Goal: Obtain resource: Download file/media

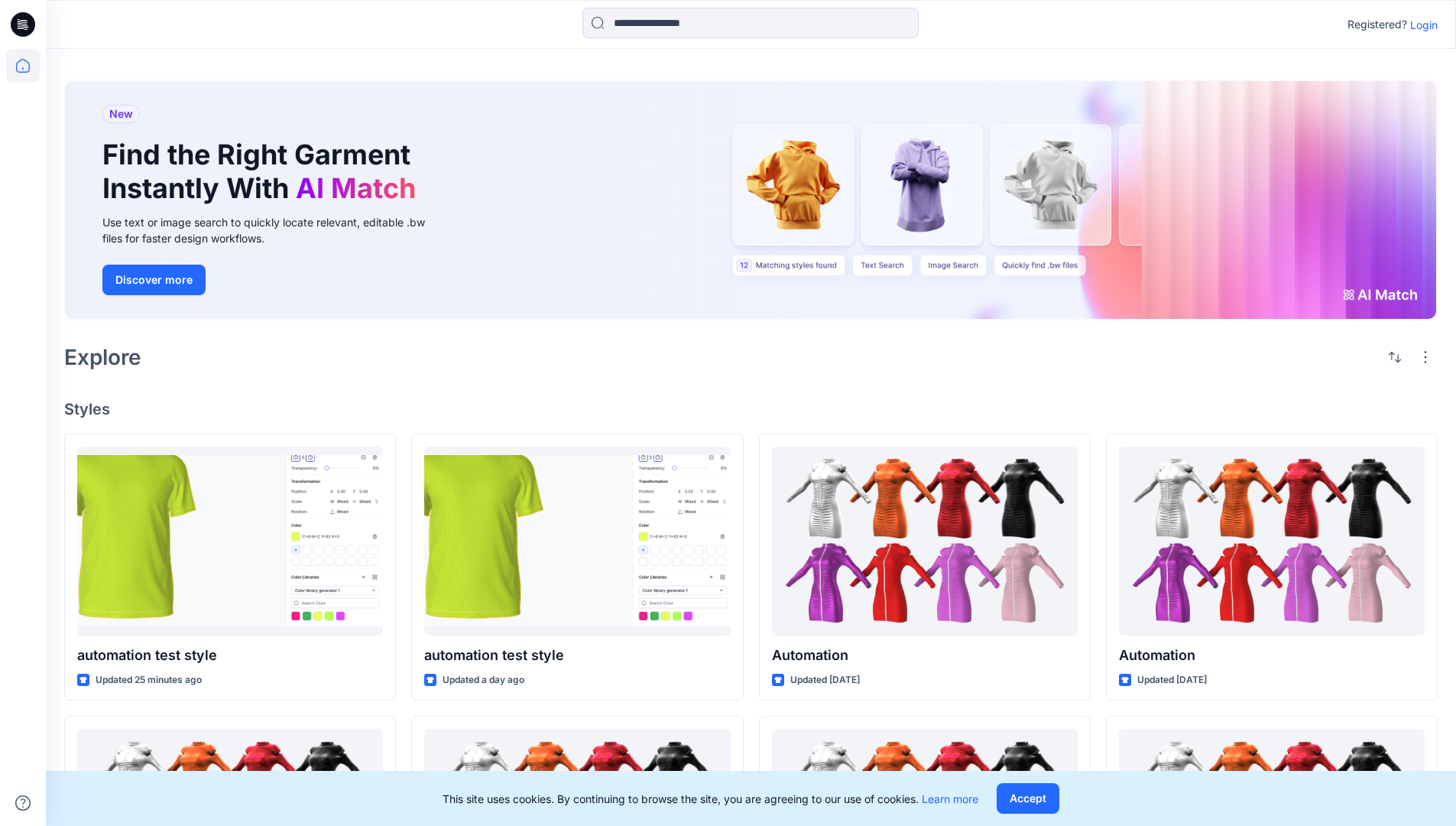
click at [1420, 24] on p "Login" at bounding box center [1424, 24] width 27 height 16
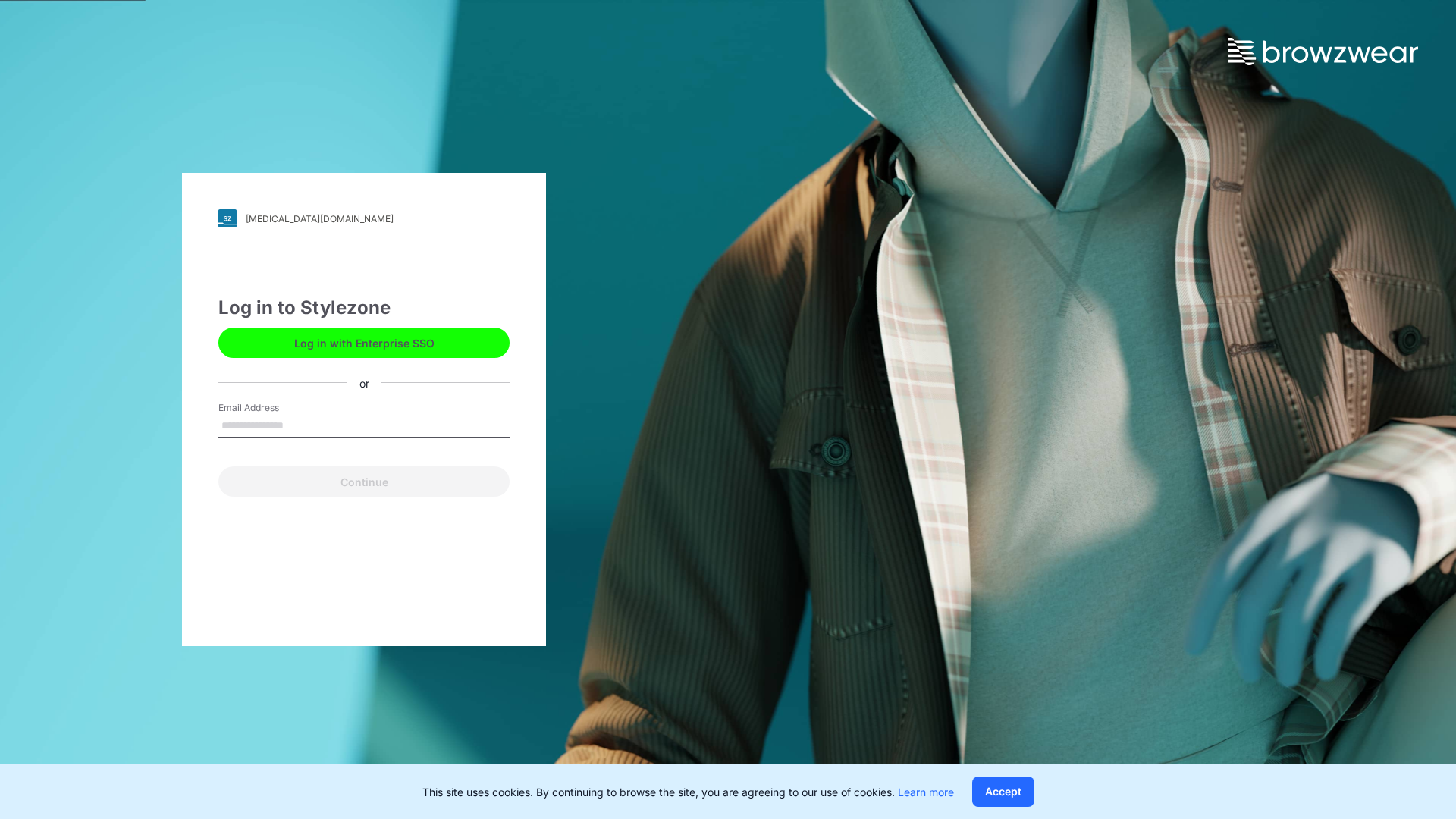
click at [300, 425] on input "Email Address" at bounding box center [364, 426] width 291 height 23
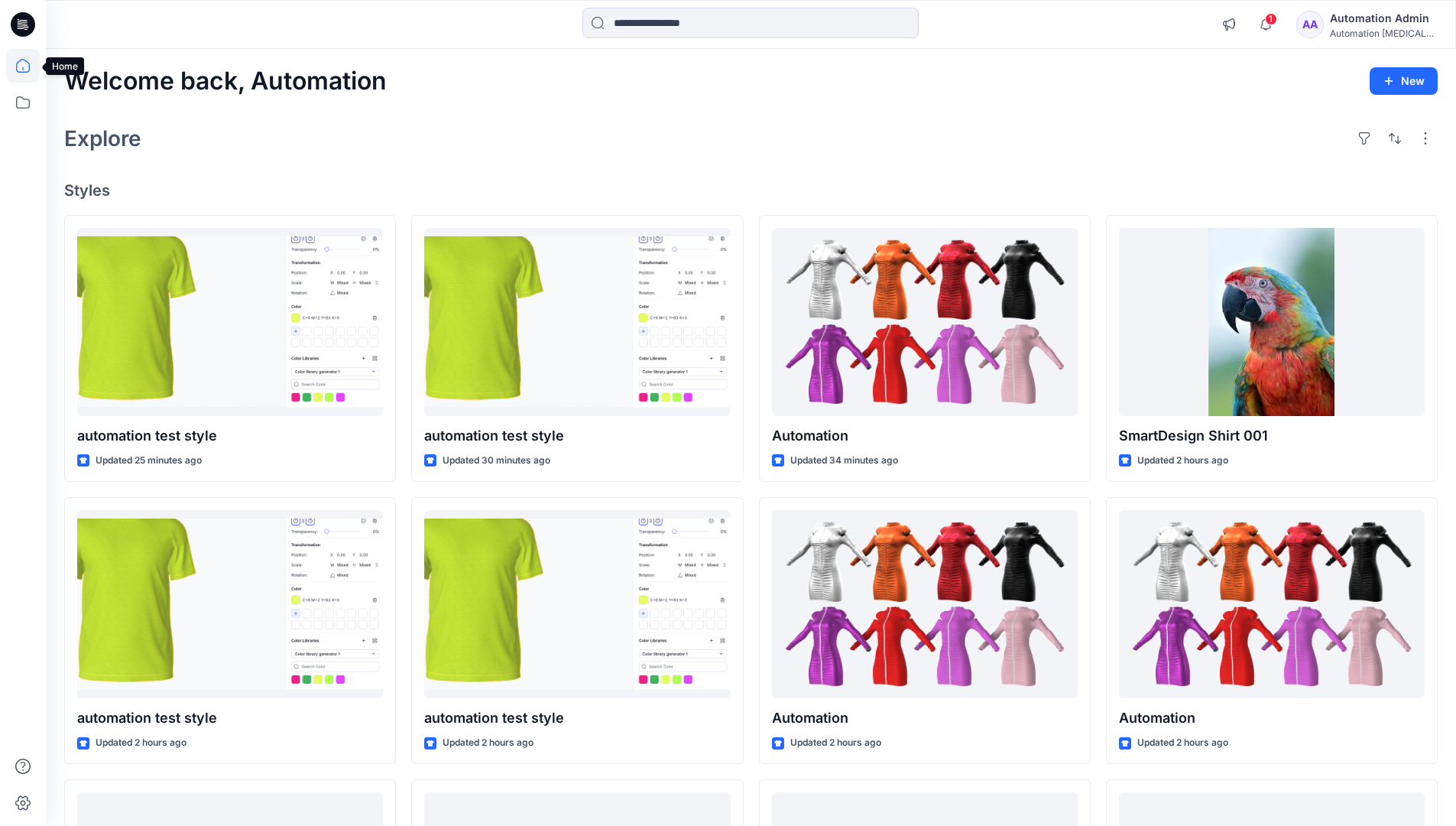
click at [29, 66] on icon at bounding box center [23, 66] width 14 height 14
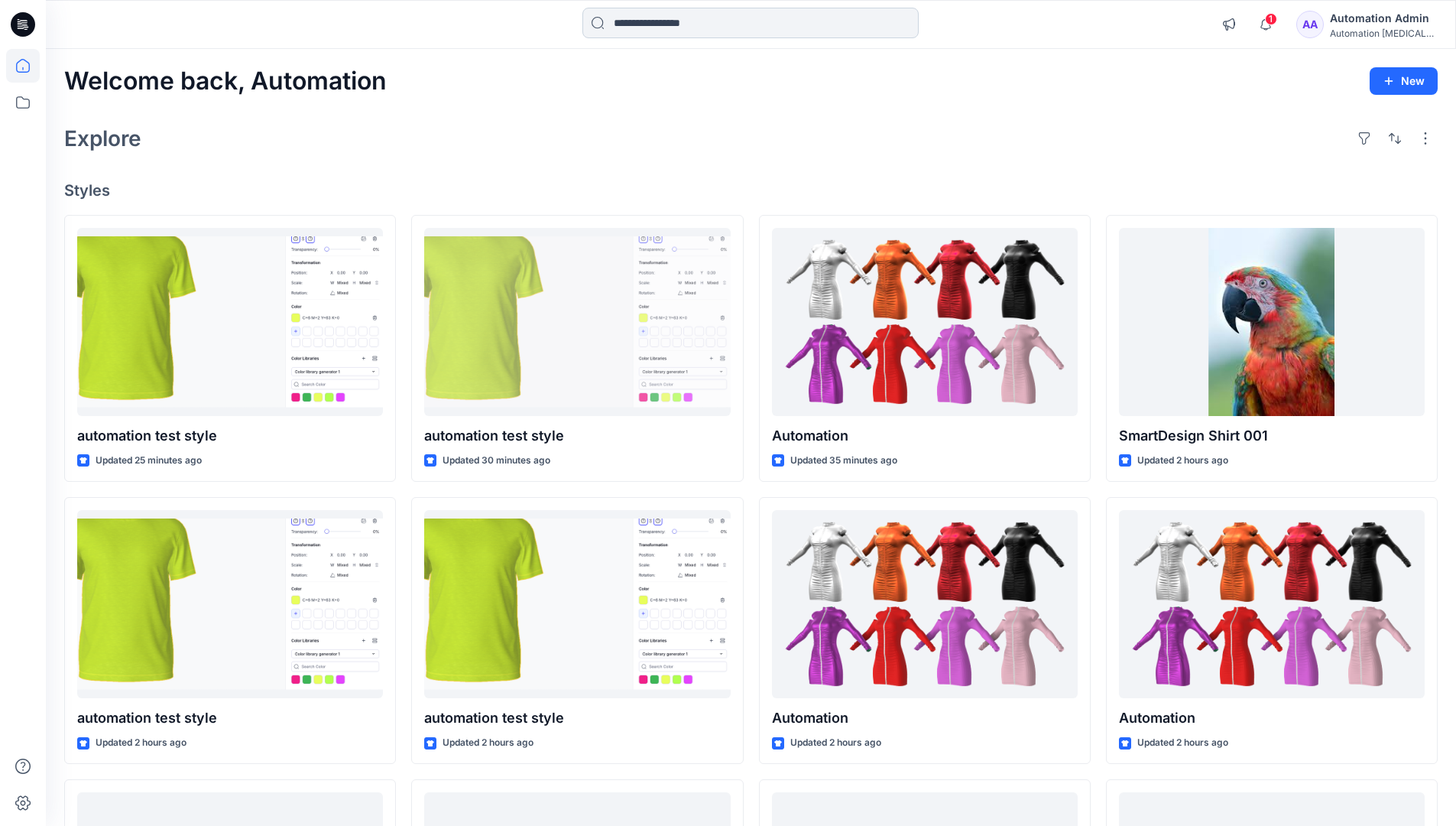
click at [667, 22] on input at bounding box center [750, 23] width 336 height 31
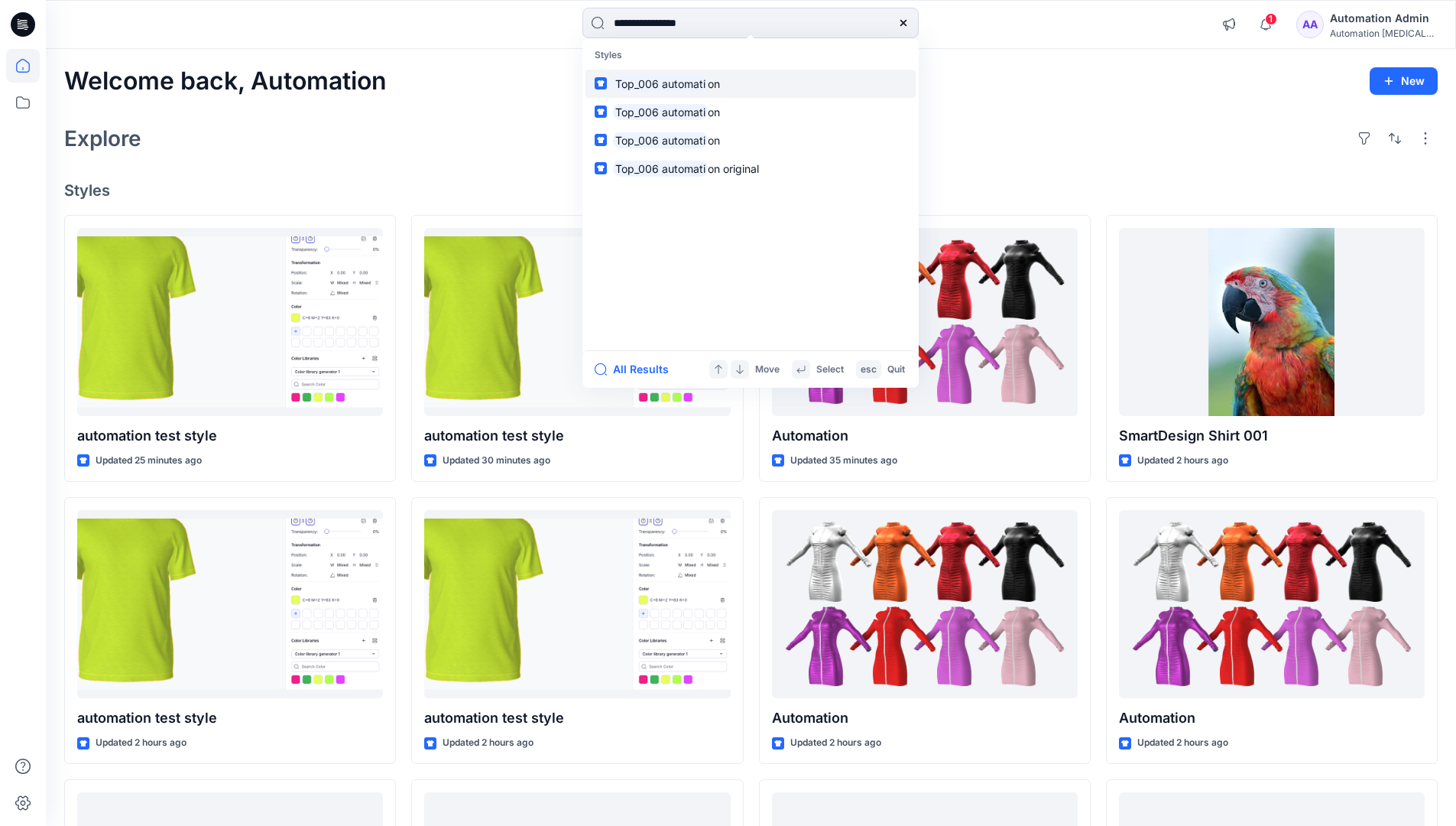
type input "**********"
click at [691, 82] on mark "Top_006 automati" at bounding box center [660, 84] width 95 height 17
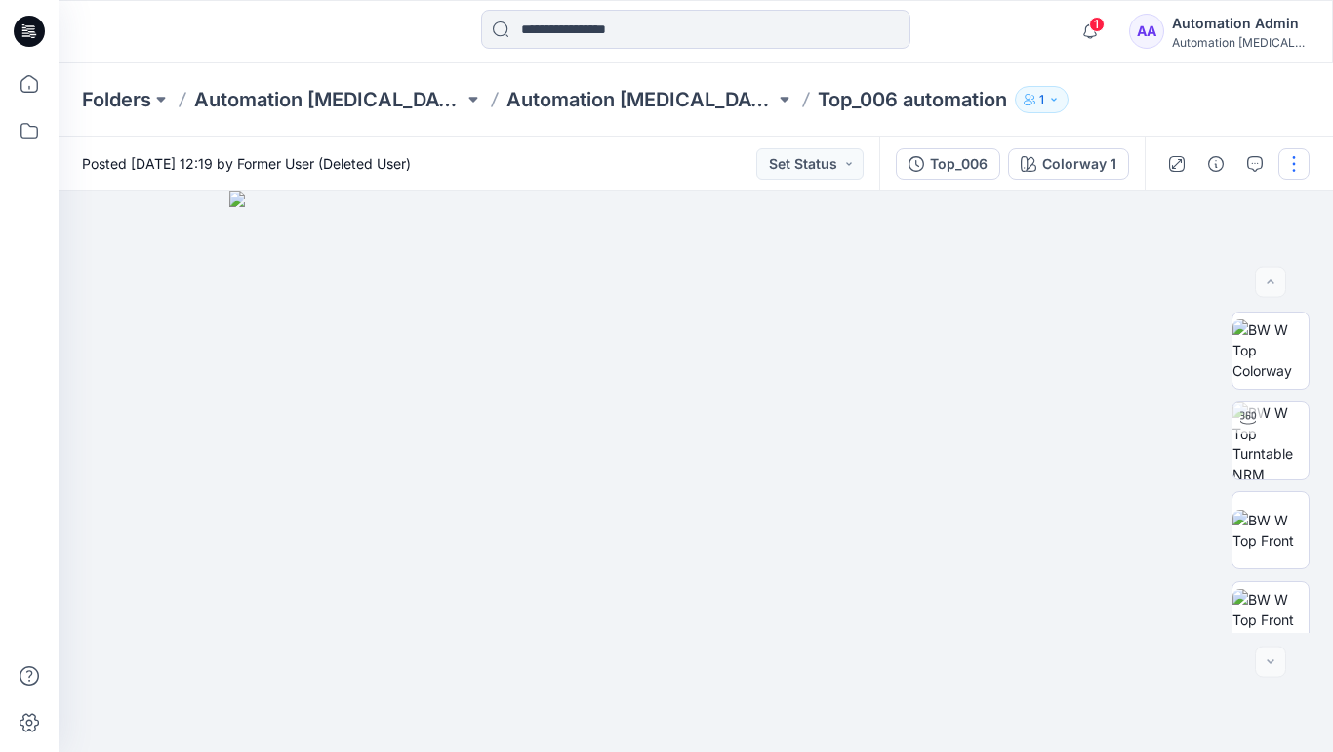
click at [1295, 168] on button "button" at bounding box center [1294, 163] width 31 height 31
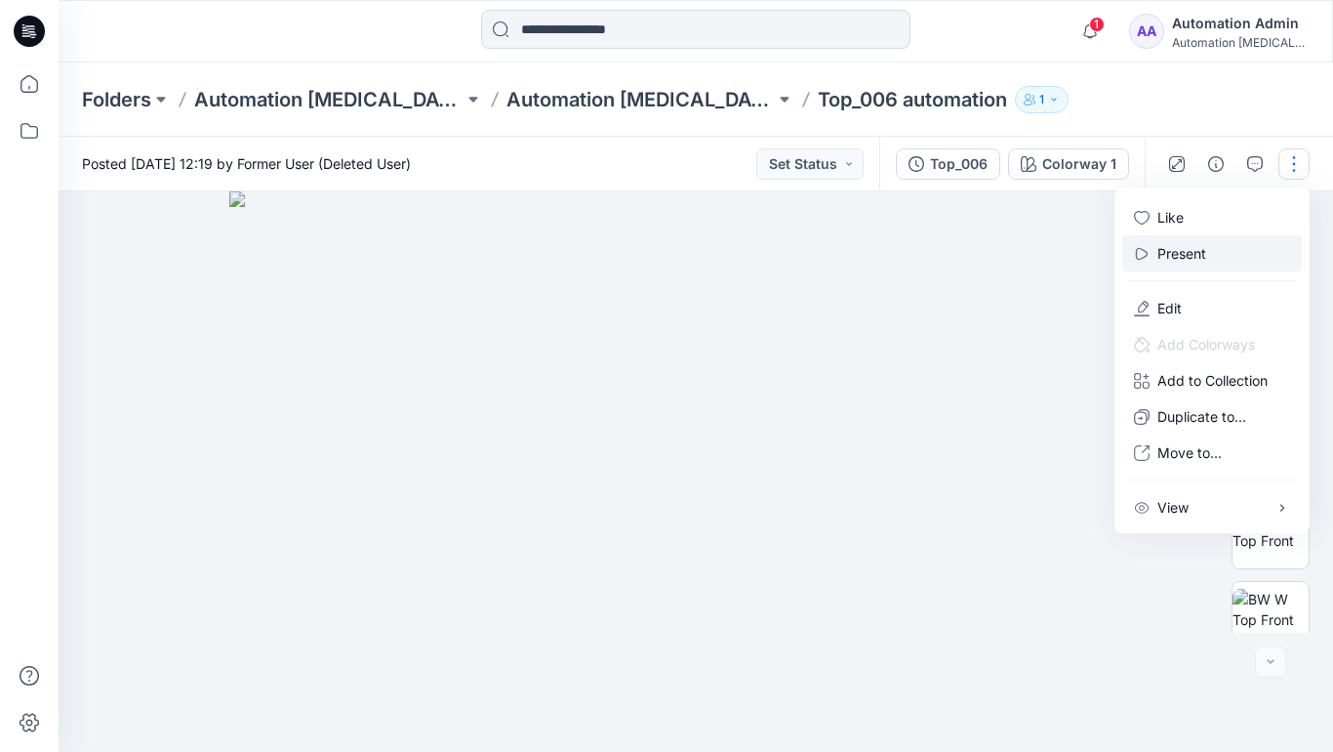
click at [1185, 252] on p "Present" at bounding box center [1182, 253] width 49 height 20
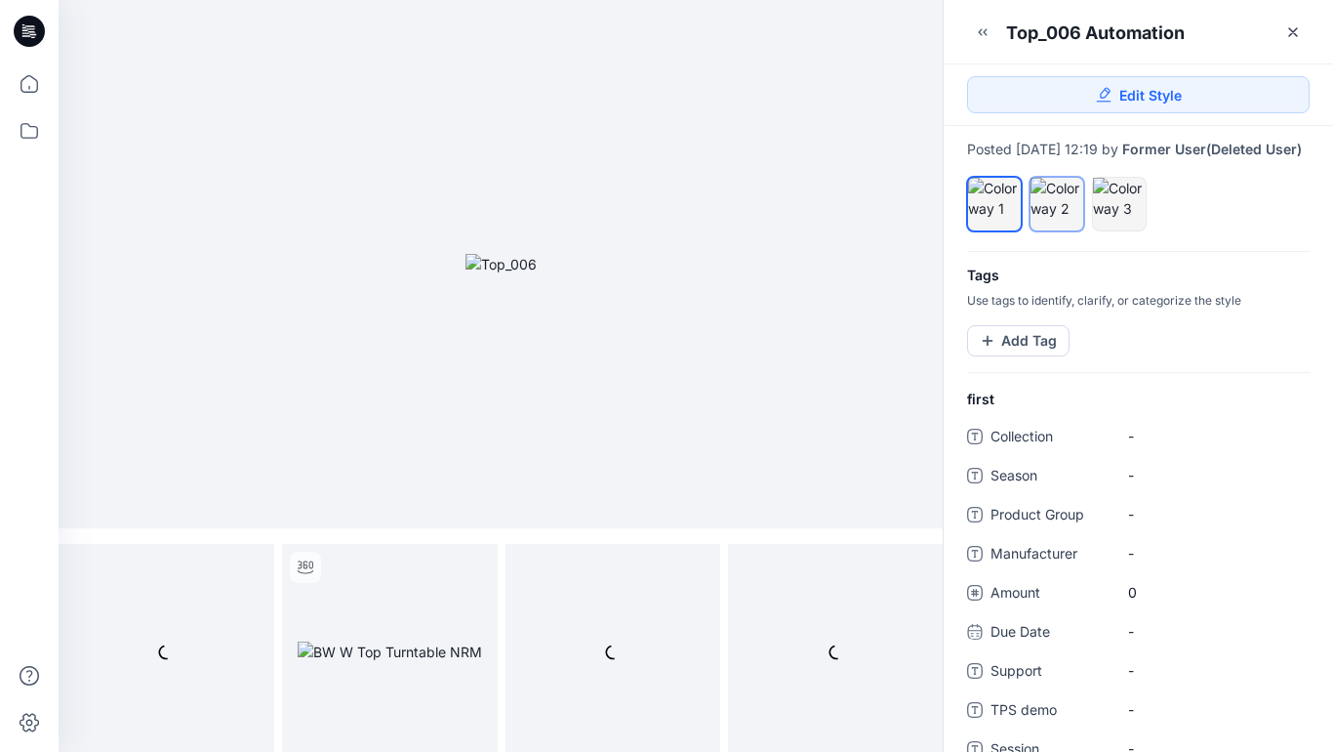
click at [1055, 219] on div at bounding box center [1057, 198] width 53 height 41
click at [1114, 219] on div at bounding box center [1119, 198] width 53 height 41
click at [1054, 214] on div at bounding box center [1057, 198] width 53 height 41
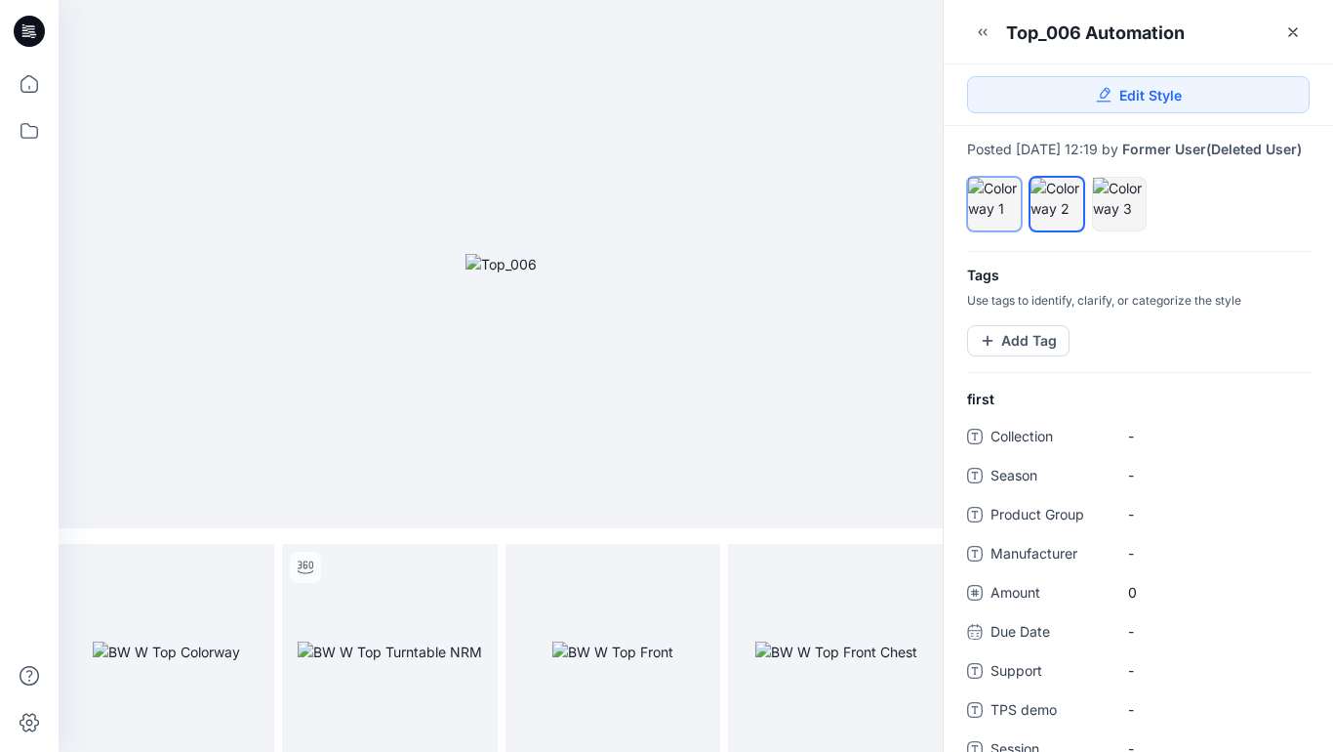
click at [995, 210] on div at bounding box center [994, 198] width 53 height 41
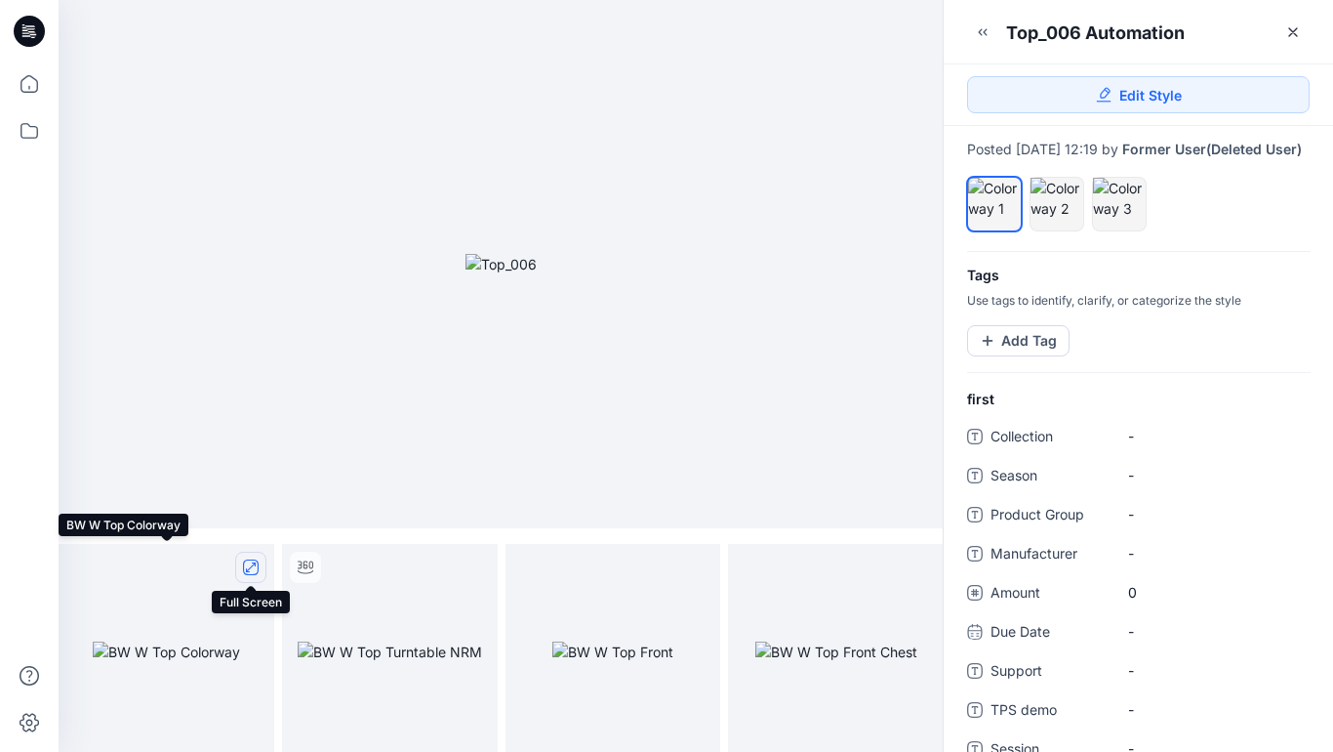
click at [250, 567] on icon "full screen" at bounding box center [251, 567] width 10 height 10
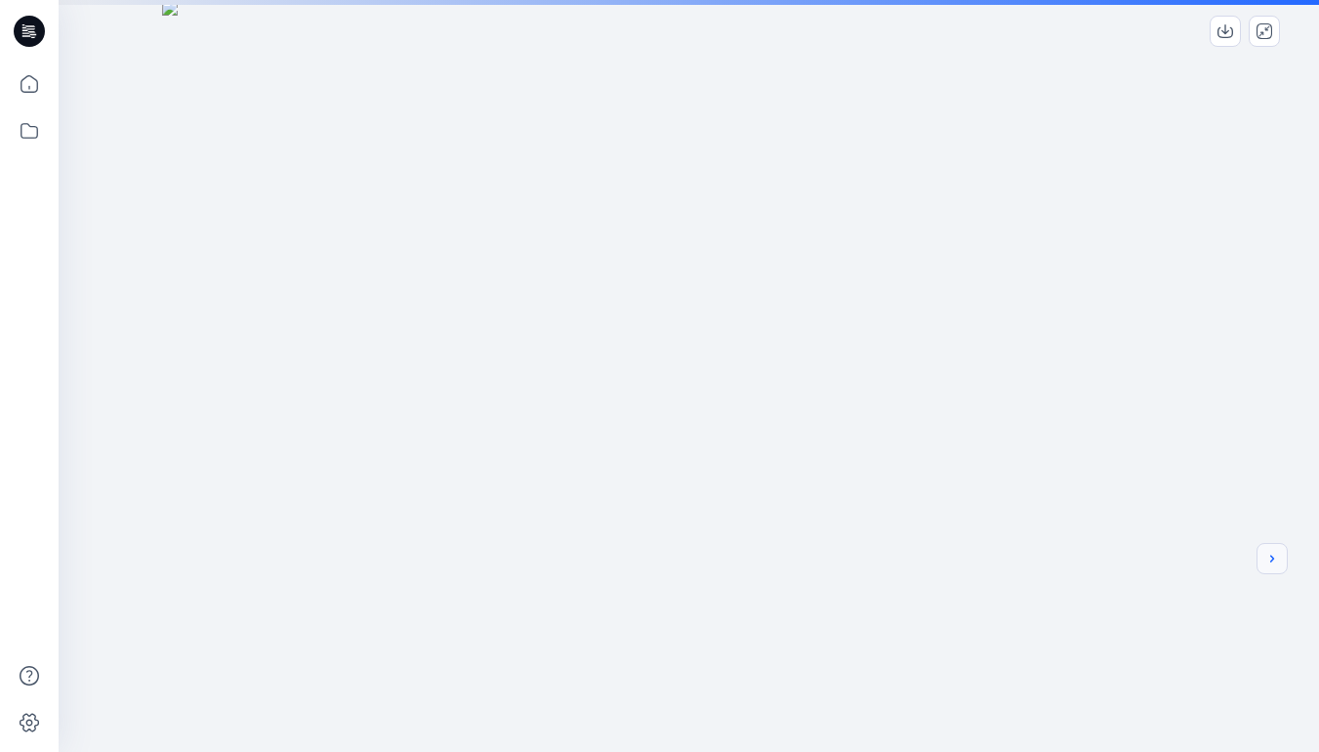
click at [1271, 561] on icon "next" at bounding box center [1272, 557] width 4 height 7
click at [1079, 501] on div at bounding box center [689, 527] width 1260 height 1054
click at [1273, 562] on icon "next" at bounding box center [1272, 558] width 16 height 16
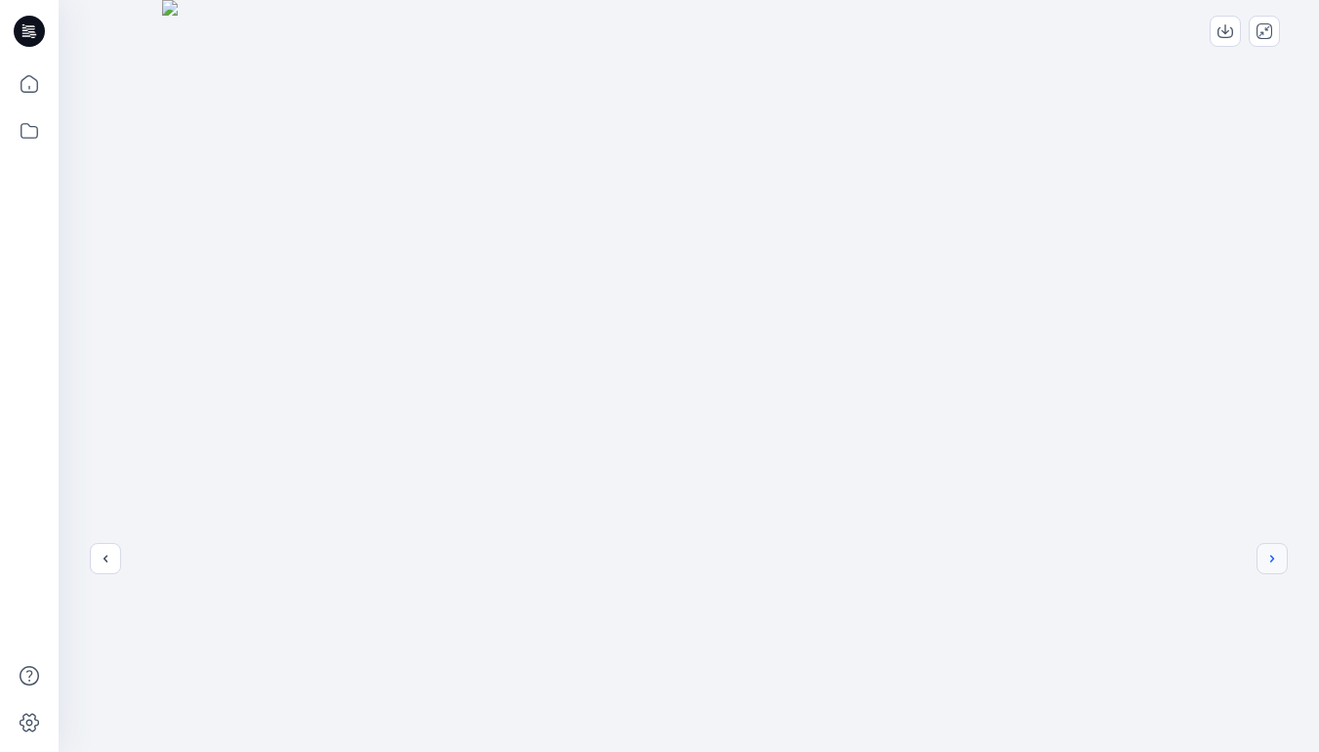
click at [1268, 559] on icon "next" at bounding box center [1272, 558] width 16 height 16
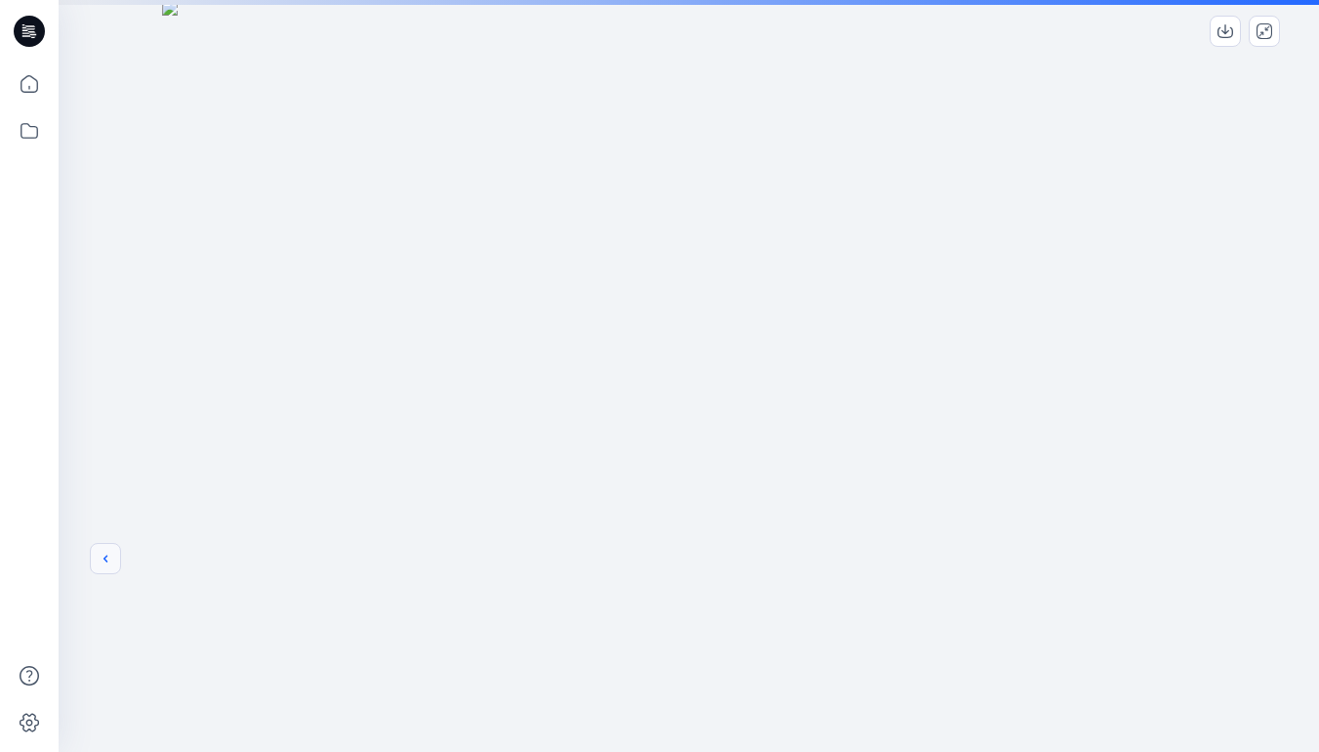
click at [102, 558] on icon "previous" at bounding box center [106, 558] width 16 height 16
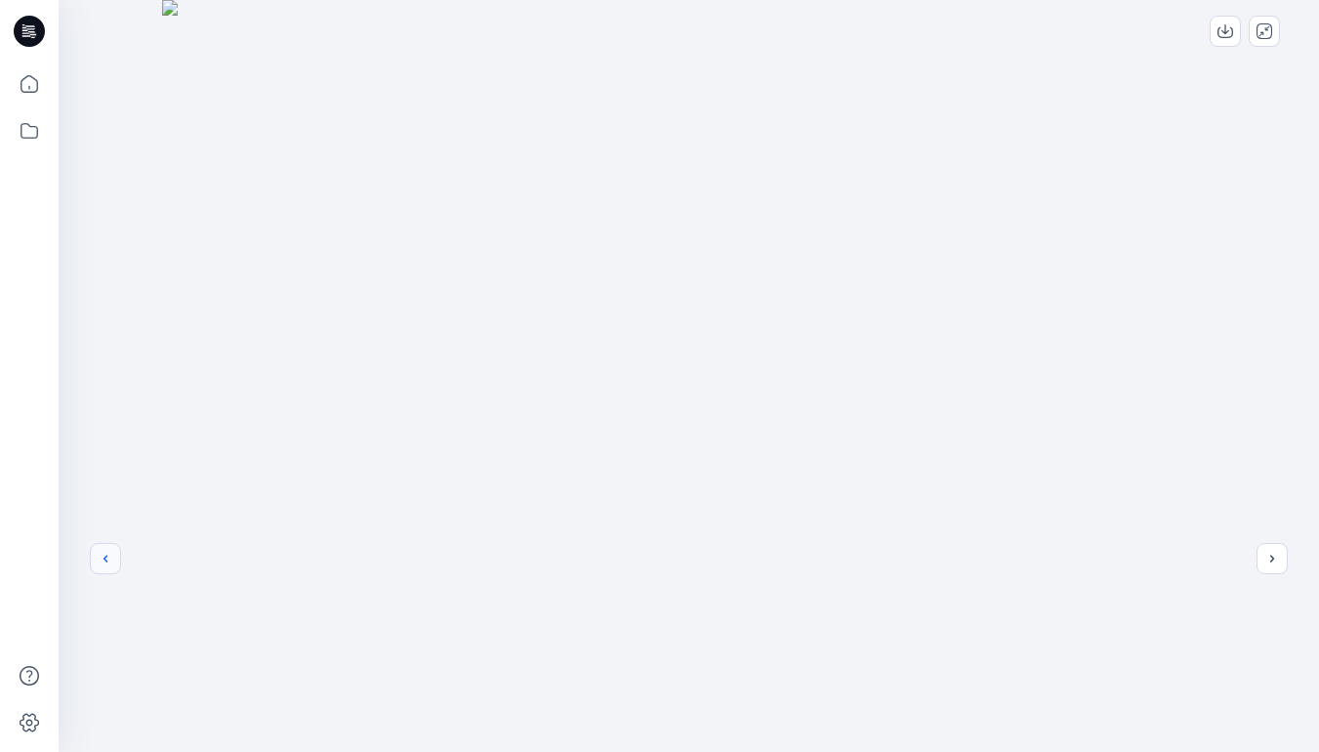
click at [105, 558] on icon "previous" at bounding box center [106, 558] width 16 height 16
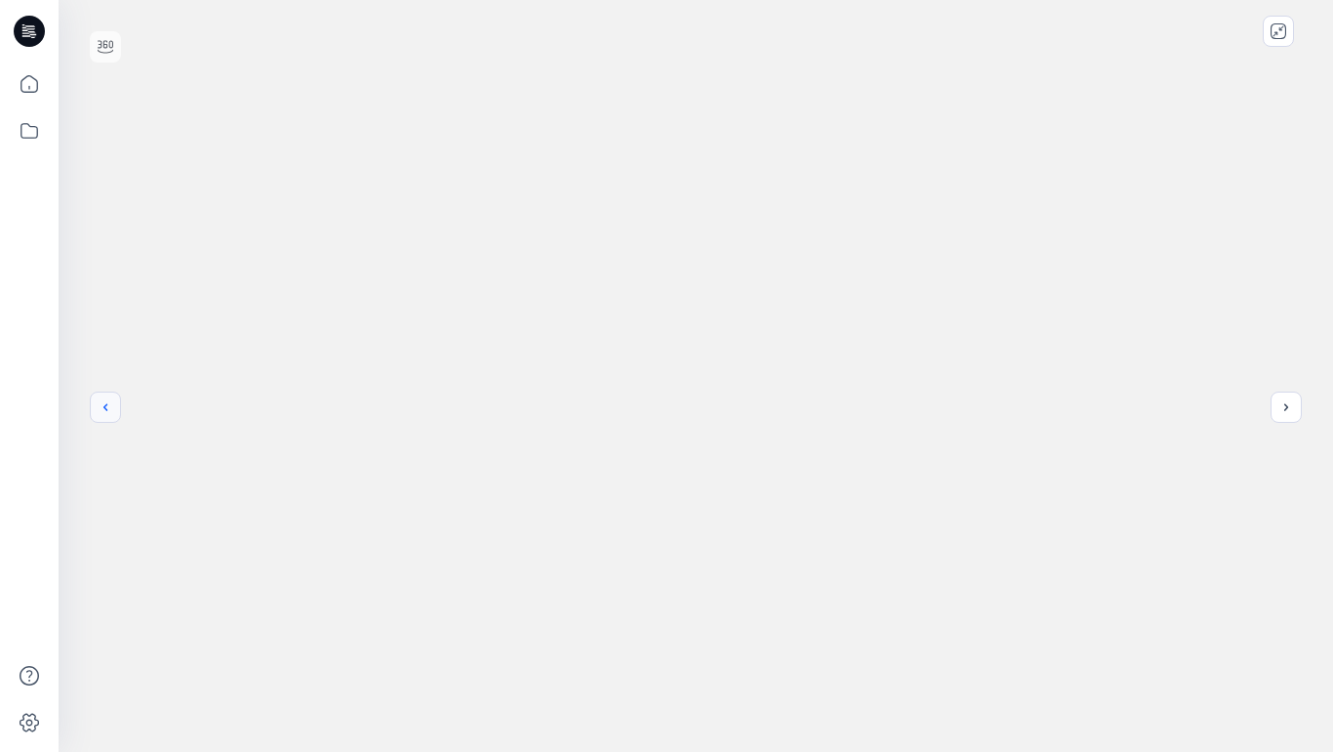
click at [105, 407] on icon "previous" at bounding box center [106, 407] width 16 height 16
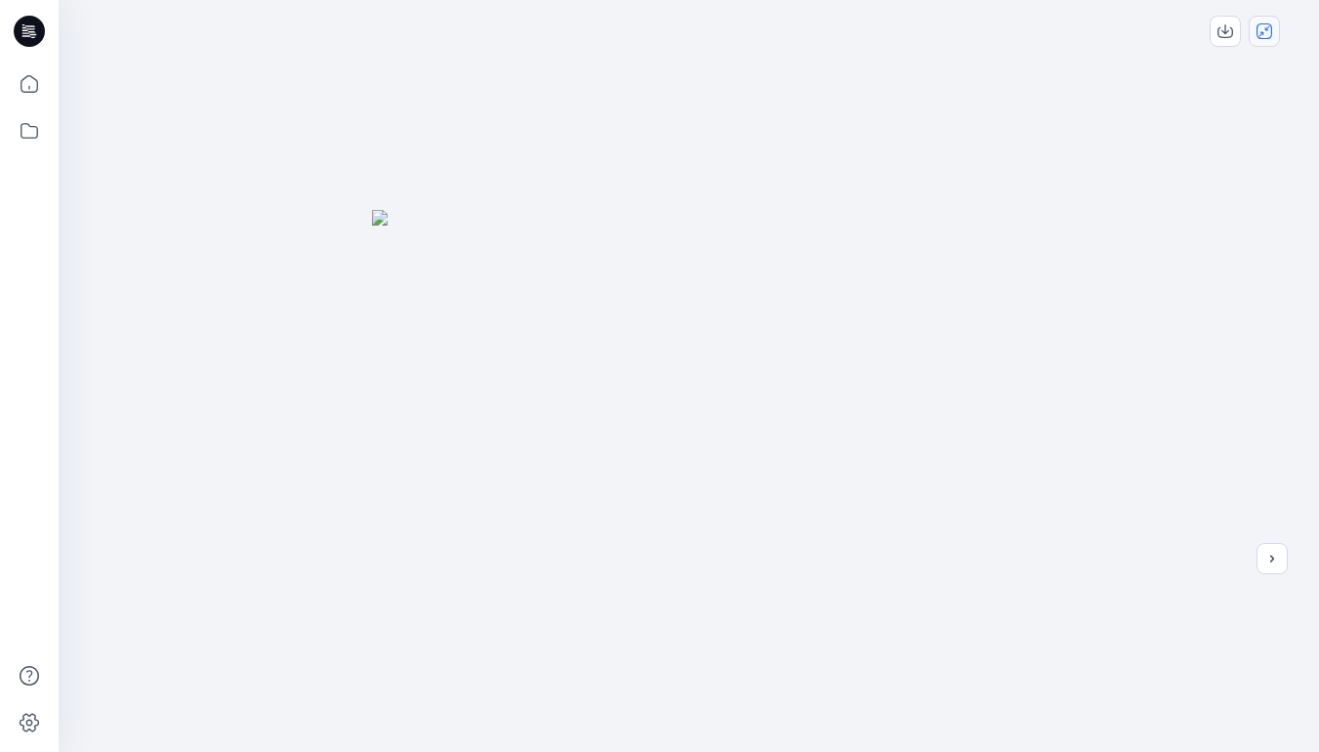
click at [1266, 37] on icon "close-full-preview" at bounding box center [1264, 31] width 16 height 16
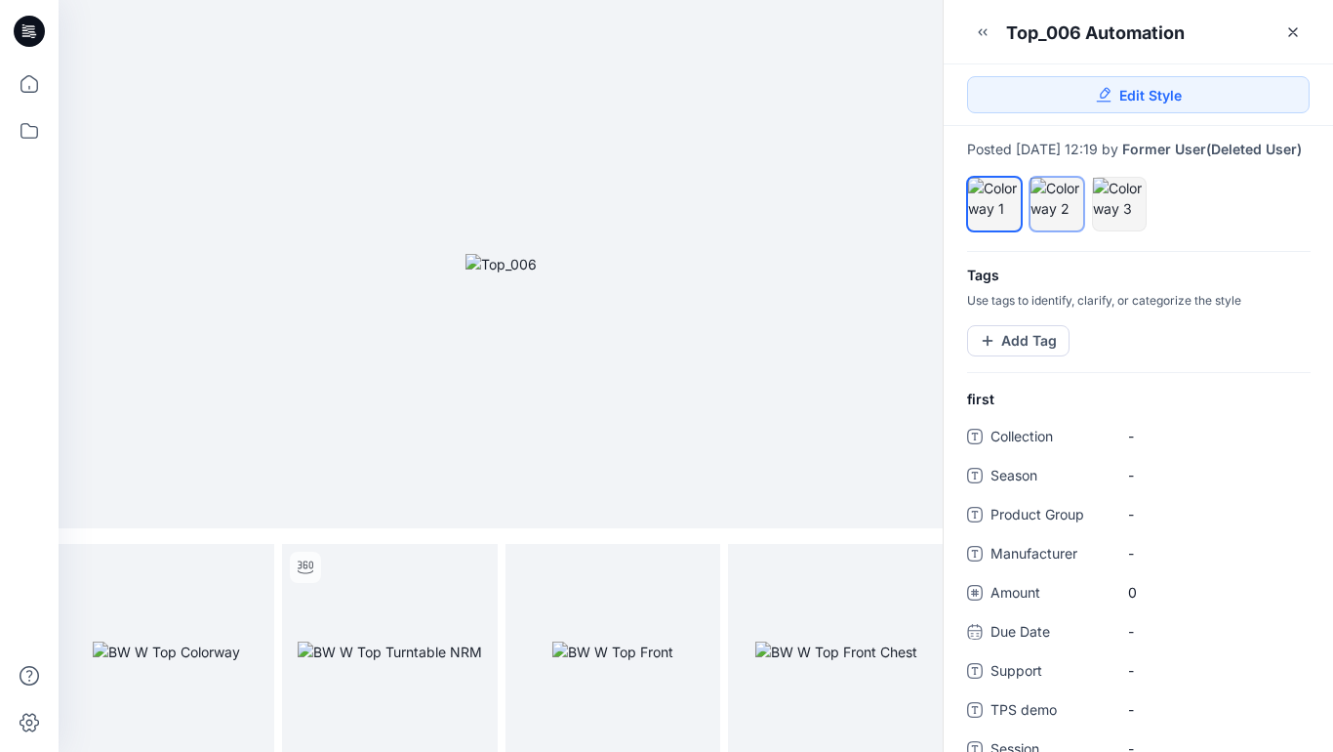
click at [1062, 219] on div at bounding box center [1057, 198] width 53 height 41
click at [249, 569] on icon "full screen" at bounding box center [251, 567] width 10 height 10
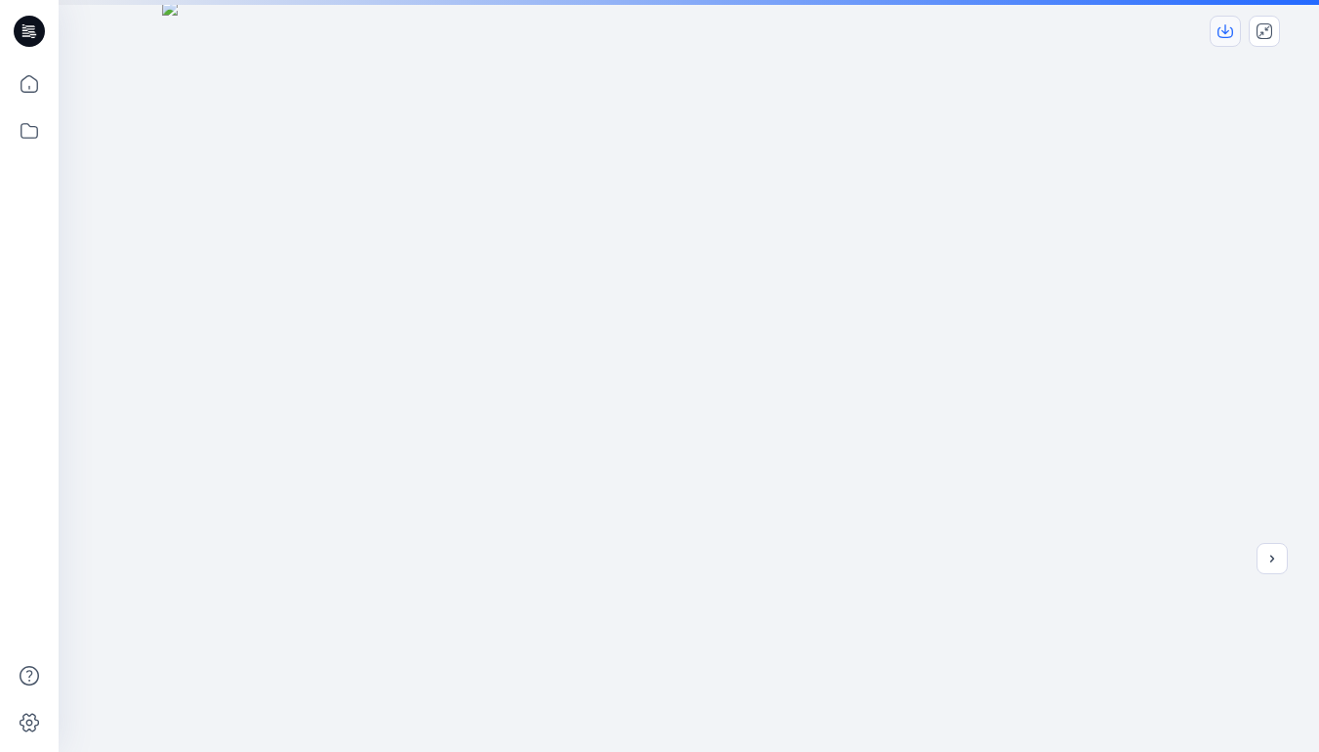
click at [1229, 31] on icon "download-image" at bounding box center [1225, 31] width 16 height 16
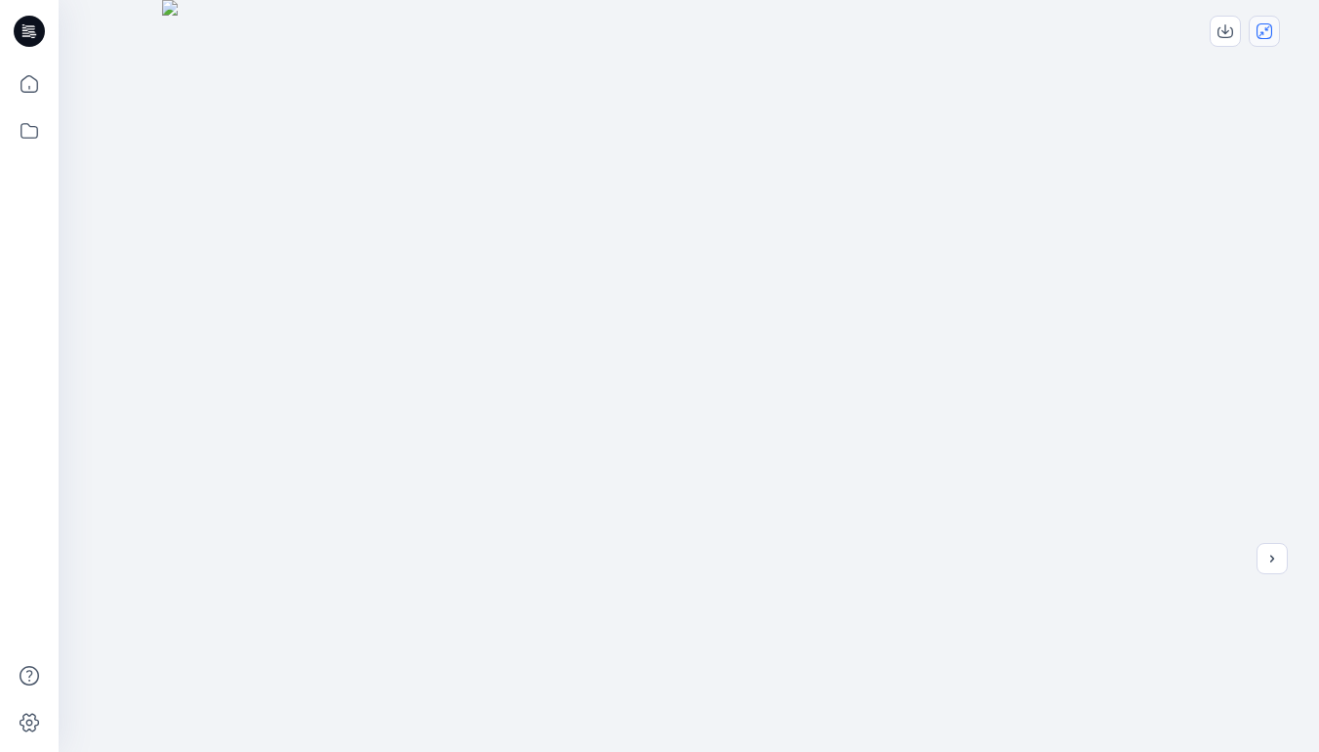
click at [1266, 30] on icon "close-full-preview" at bounding box center [1264, 31] width 16 height 16
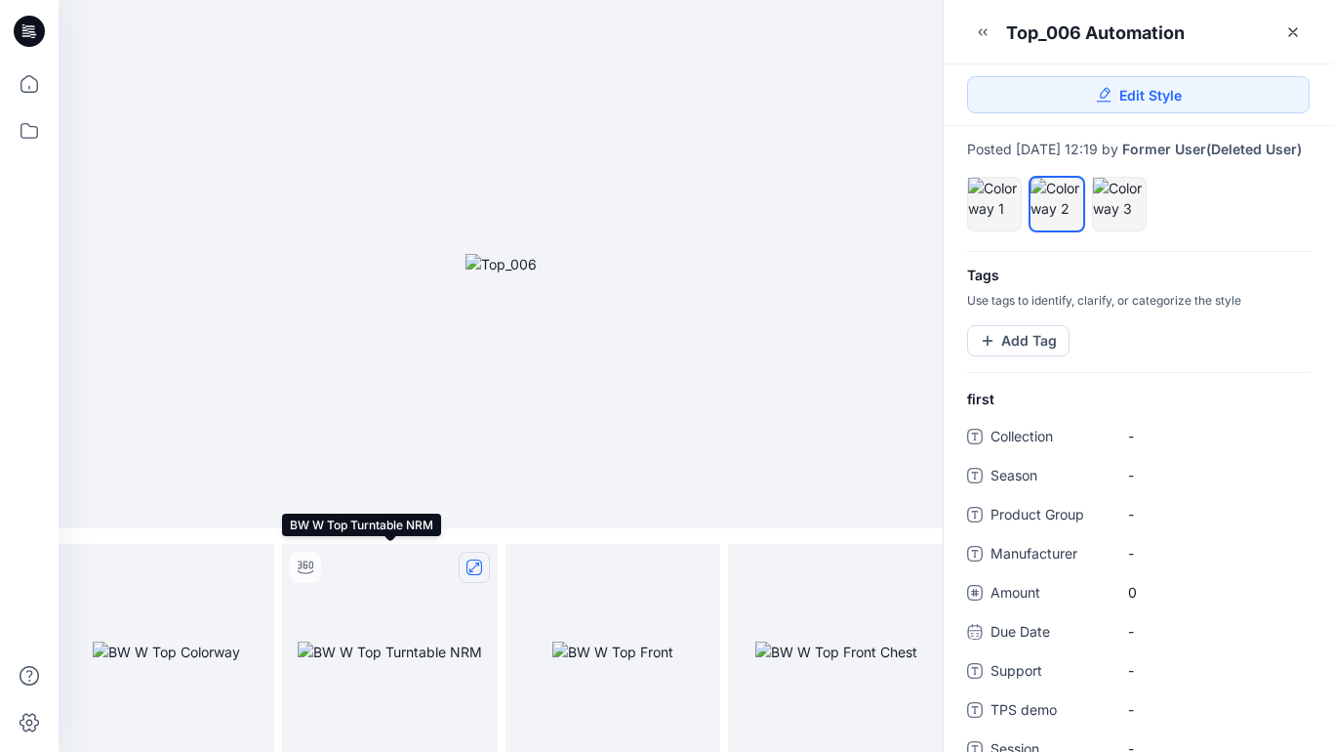
click at [475, 567] on icon "full screen" at bounding box center [475, 567] width 16 height 16
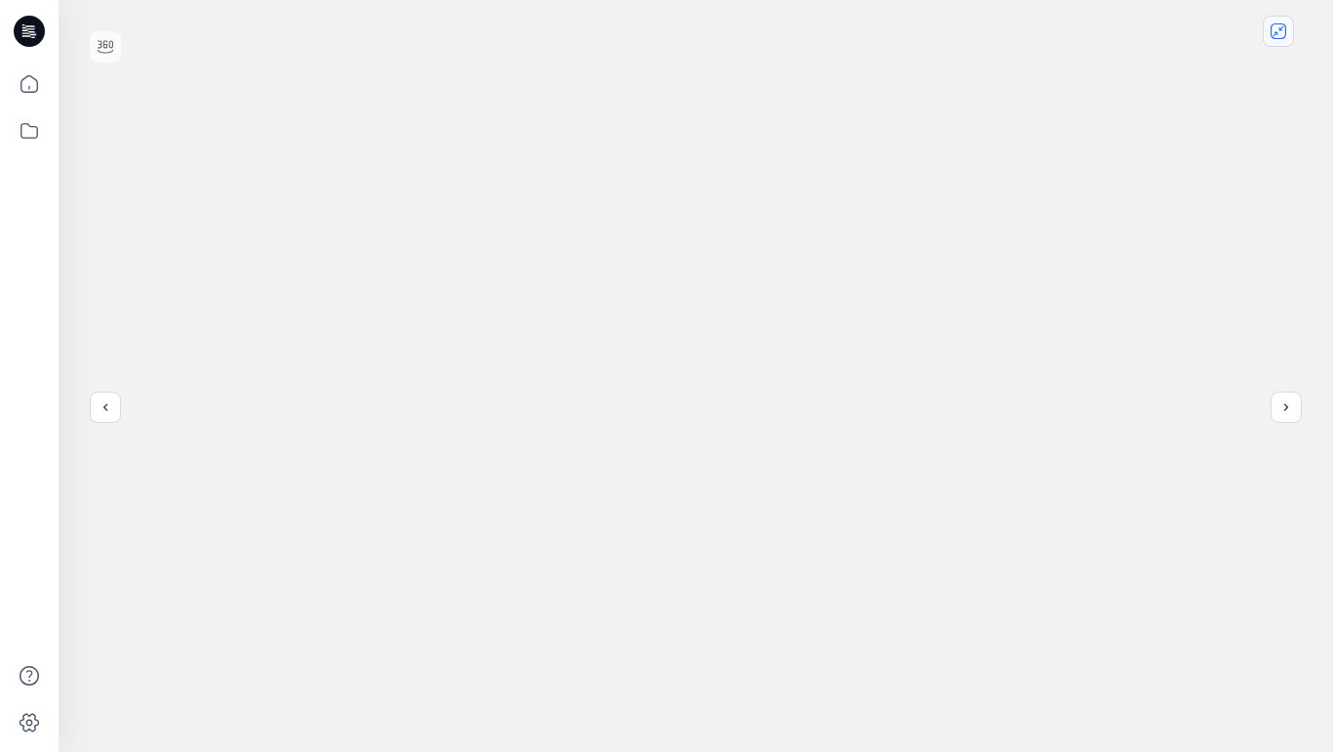
click at [1282, 35] on icon "close-full-preview" at bounding box center [1279, 31] width 16 height 16
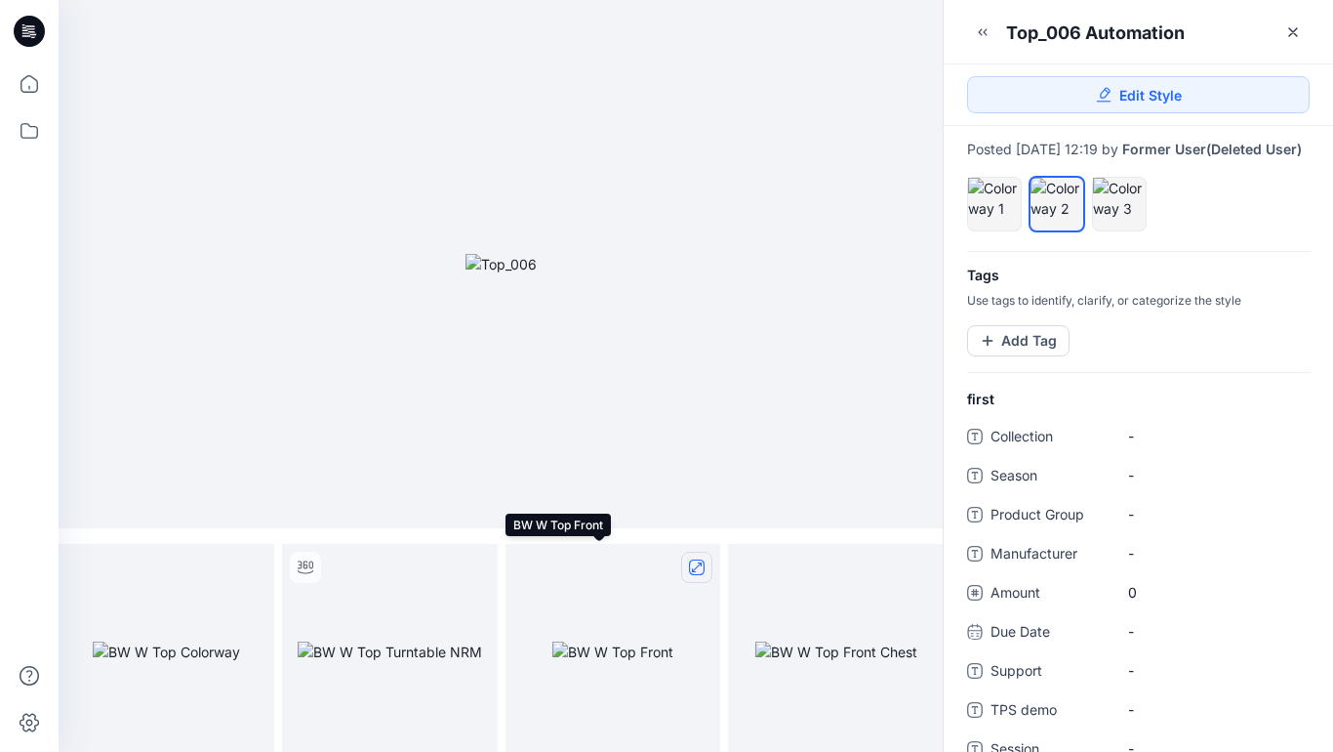
click at [697, 567] on icon "full screen" at bounding box center [697, 567] width 10 height 10
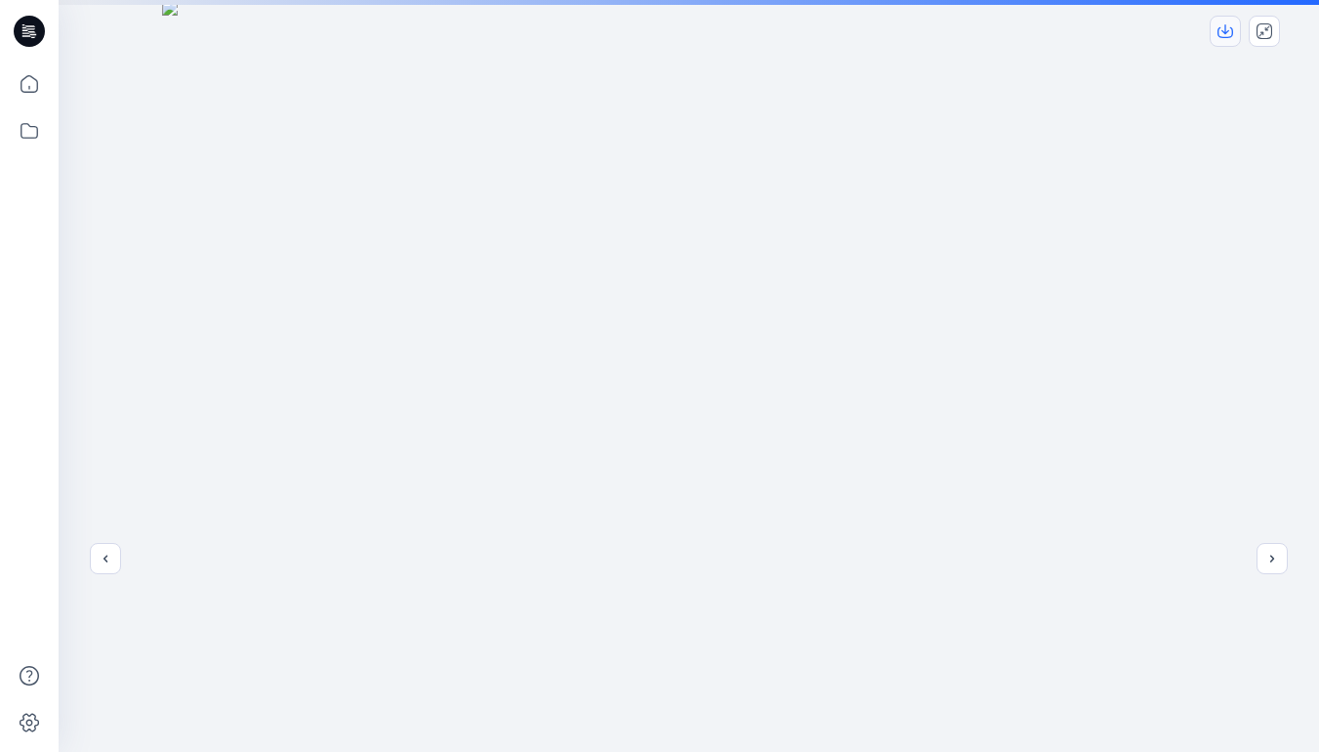
click at [1223, 31] on icon "download-image" at bounding box center [1225, 29] width 8 height 10
click at [1262, 30] on icon "close-full-preview" at bounding box center [1264, 31] width 16 height 16
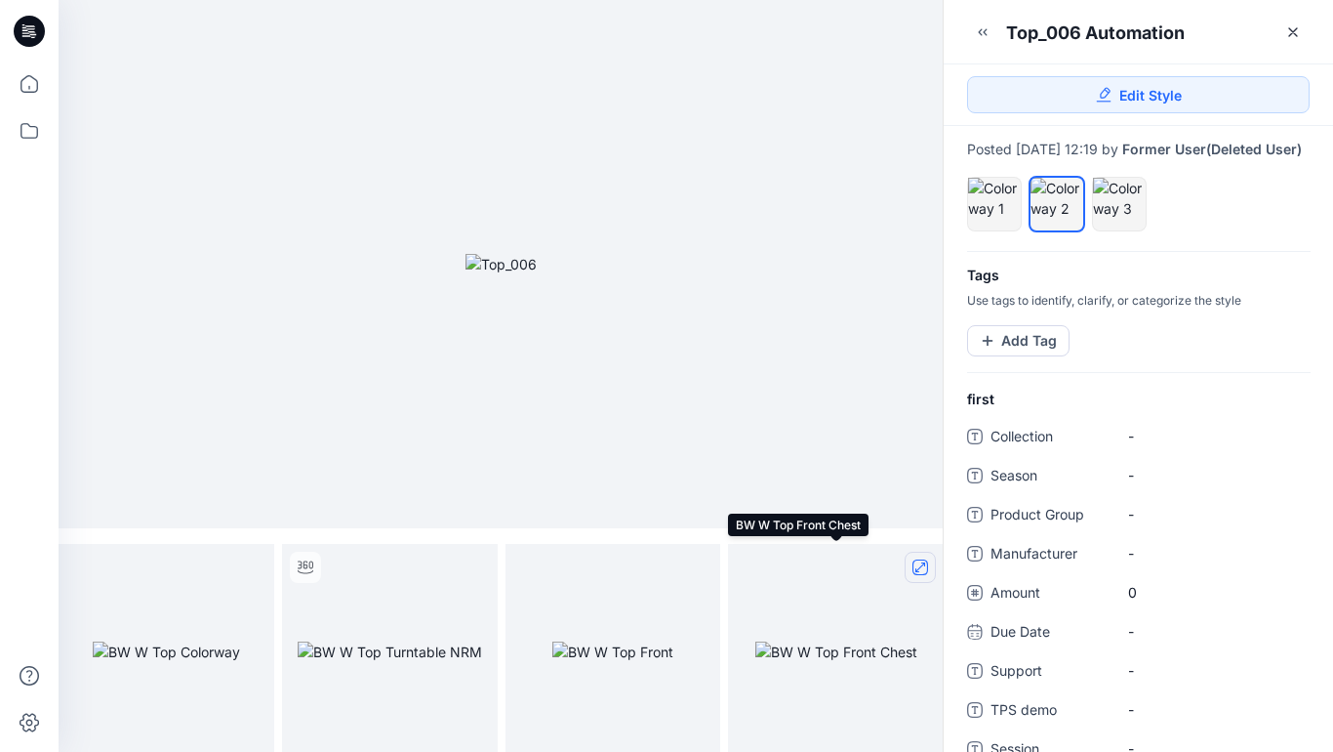
click at [916, 569] on icon "full screen" at bounding box center [921, 567] width 10 height 10
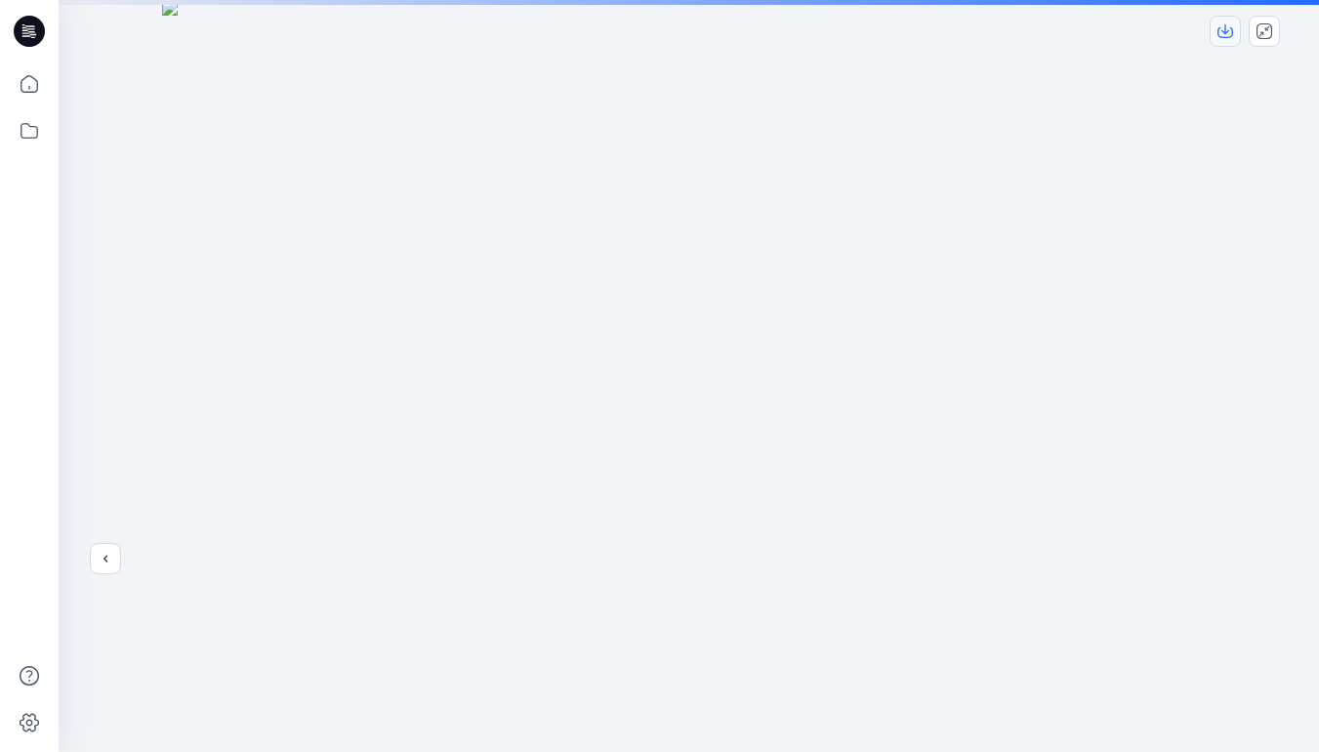
click at [1228, 32] on icon "download-image" at bounding box center [1225, 31] width 16 height 16
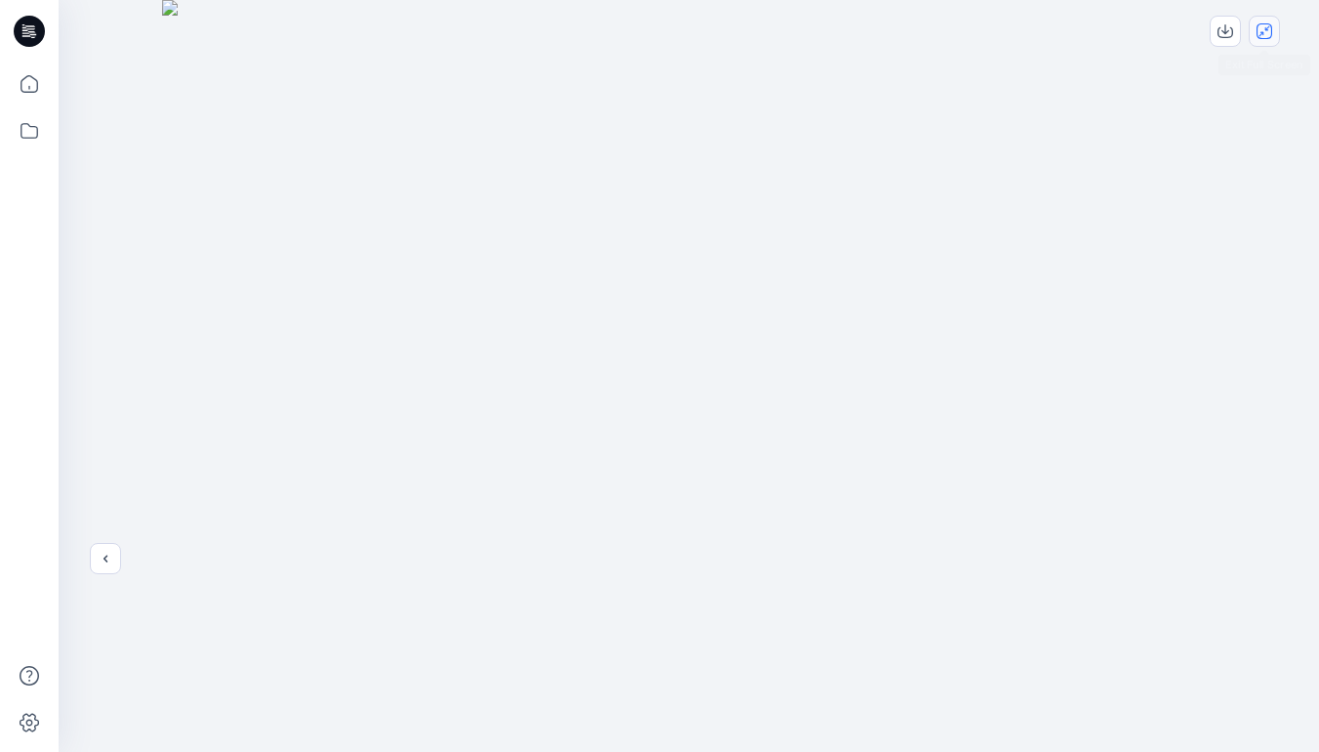
click at [1269, 31] on icon "close-full-preview" at bounding box center [1264, 31] width 16 height 16
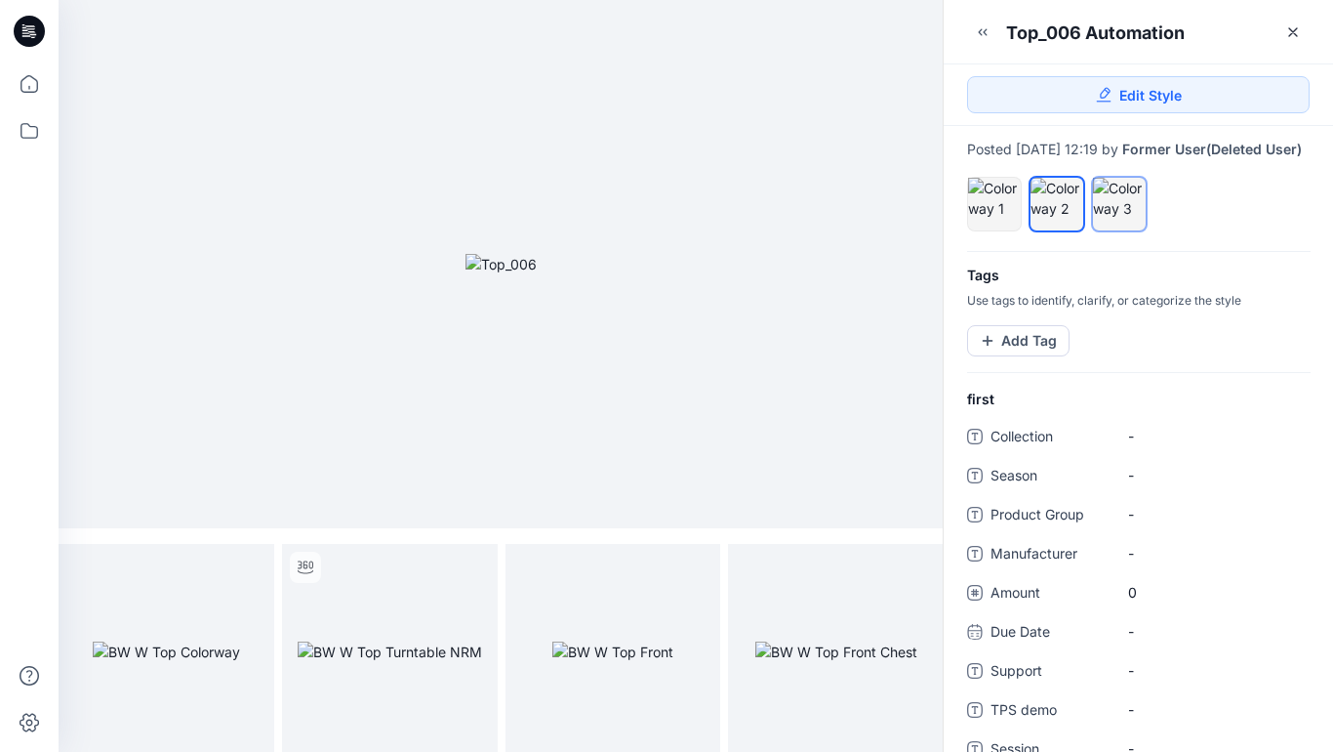
click at [1121, 214] on div at bounding box center [1119, 198] width 53 height 41
click at [250, 566] on icon "full screen" at bounding box center [251, 567] width 10 height 10
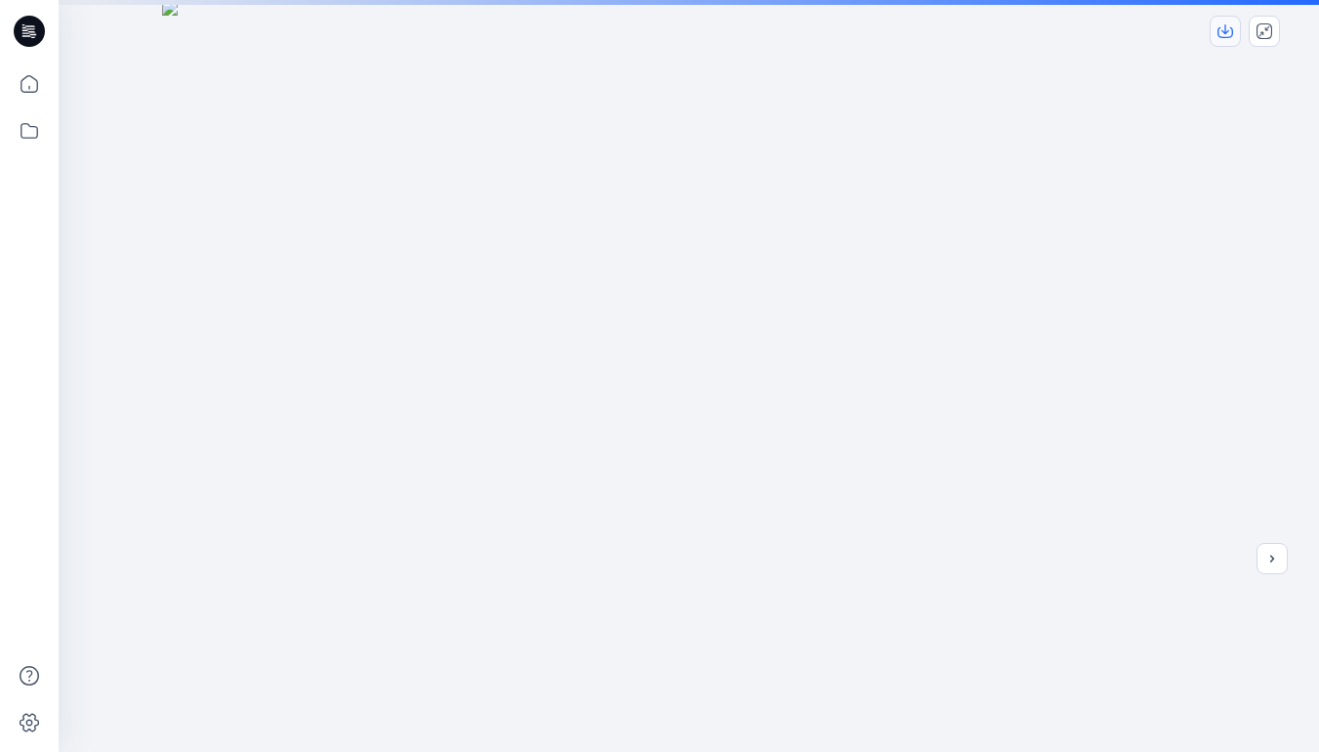
click at [1224, 33] on icon "download-image" at bounding box center [1225, 29] width 8 height 10
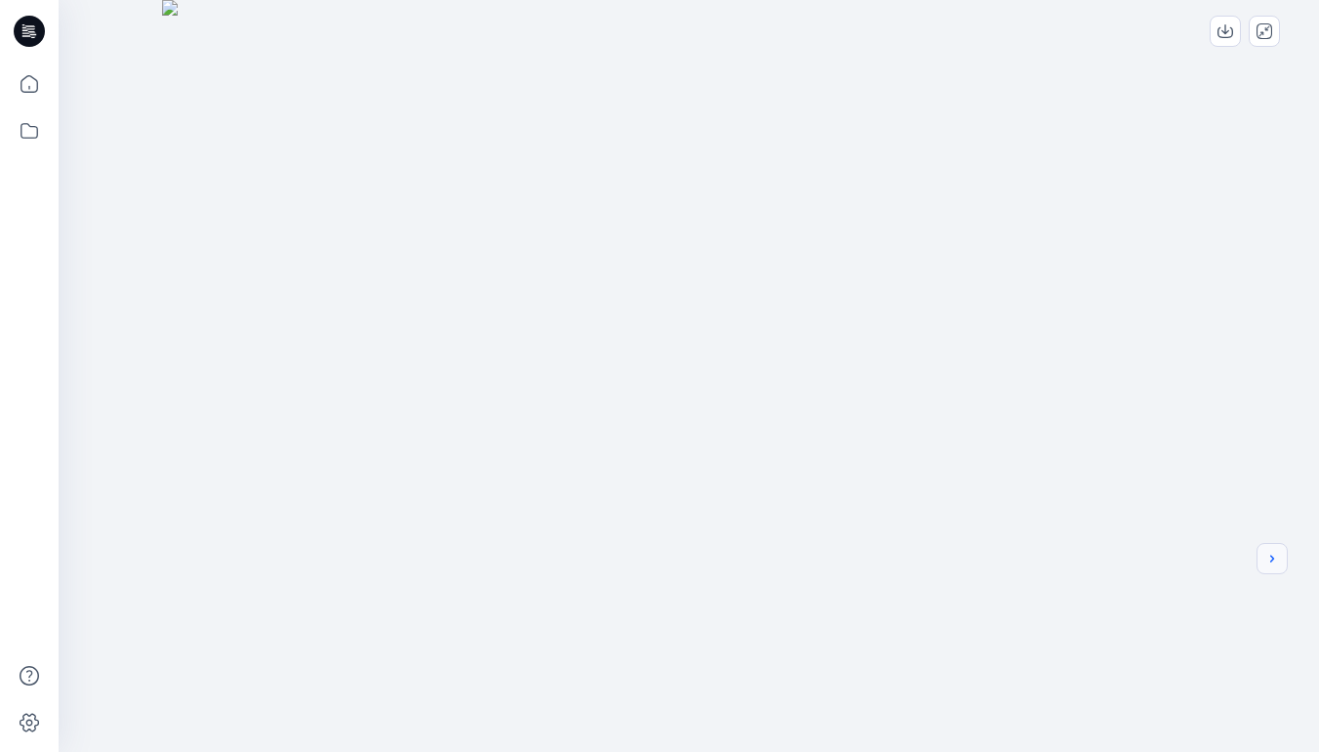
click at [1275, 556] on icon "next" at bounding box center [1272, 558] width 16 height 16
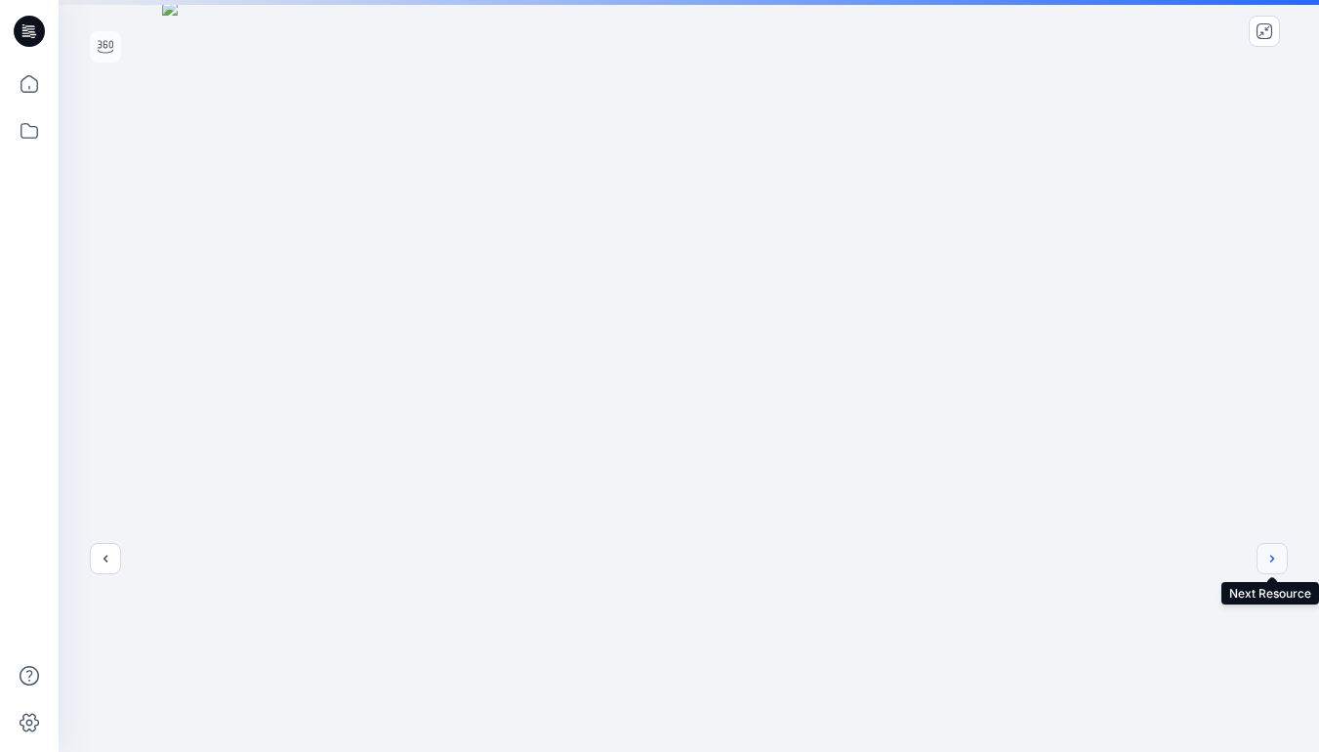
click at [1280, 562] on button "next" at bounding box center [1271, 558] width 31 height 31
click at [1225, 23] on icon "download-image" at bounding box center [1225, 31] width 16 height 16
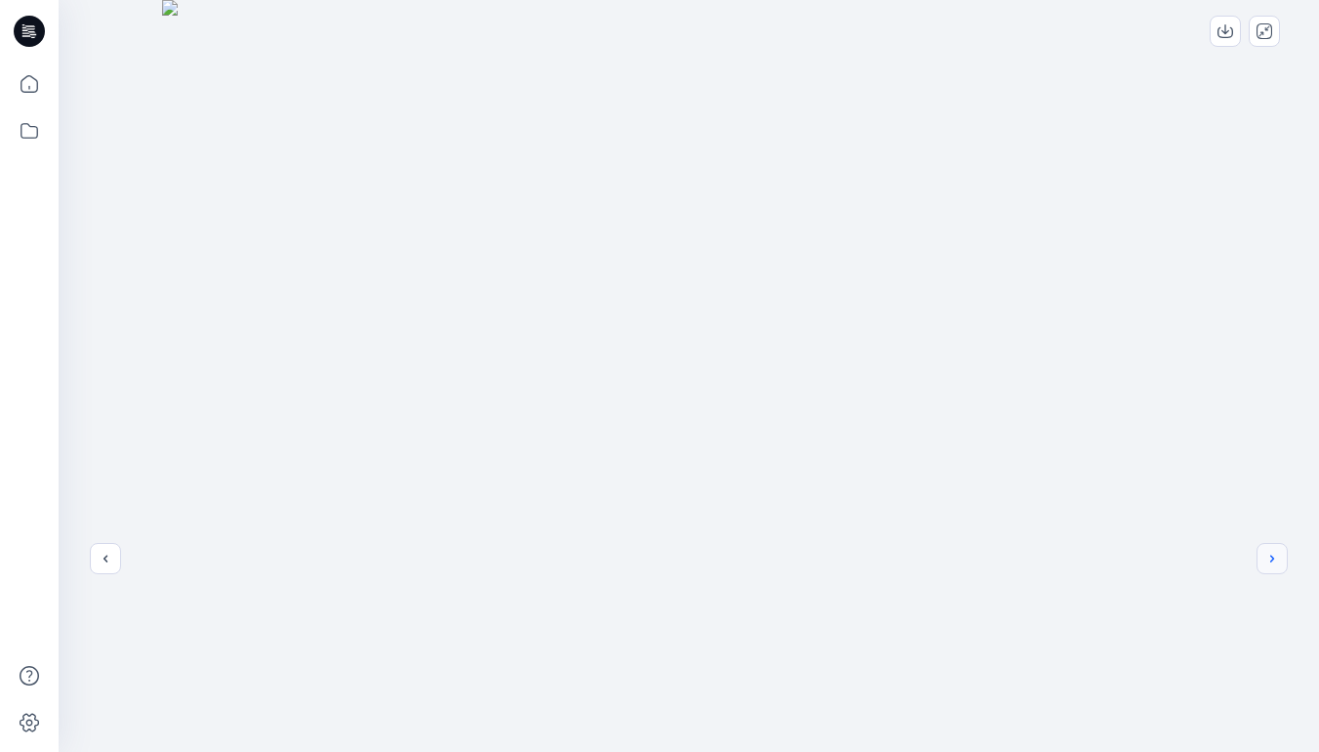
click at [1279, 558] on icon "next" at bounding box center [1272, 558] width 16 height 16
click at [102, 557] on icon "previous" at bounding box center [106, 558] width 16 height 16
click at [109, 565] on icon "previous" at bounding box center [106, 558] width 16 height 16
click at [105, 570] on button "previous" at bounding box center [105, 558] width 31 height 31
click at [1259, 30] on icon "close-full-preview" at bounding box center [1264, 31] width 16 height 16
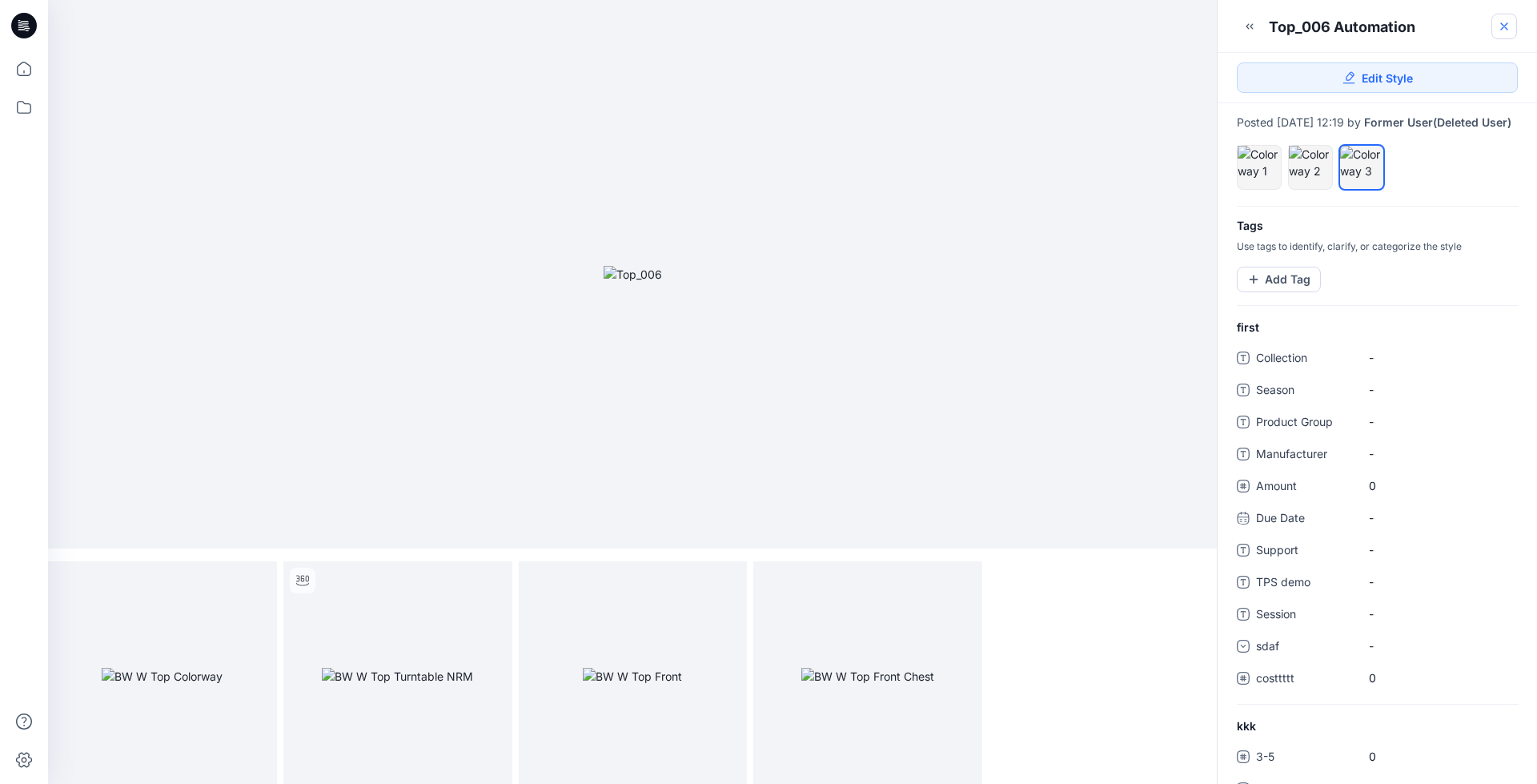
click at [1503, 28] on icon at bounding box center [1504, 26] width 7 height 7
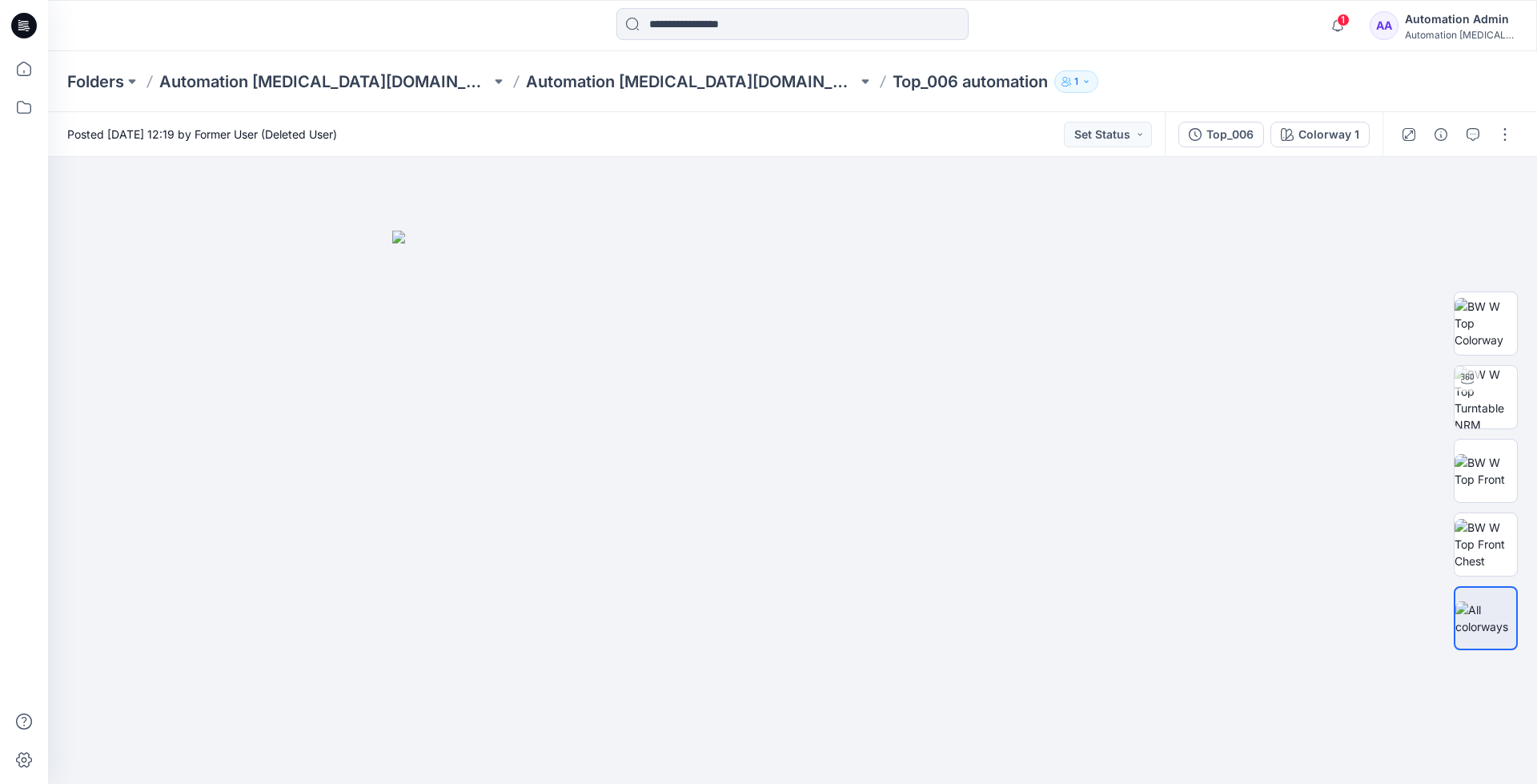
click at [1462, 22] on div "Automation Admin" at bounding box center [1461, 19] width 112 height 19
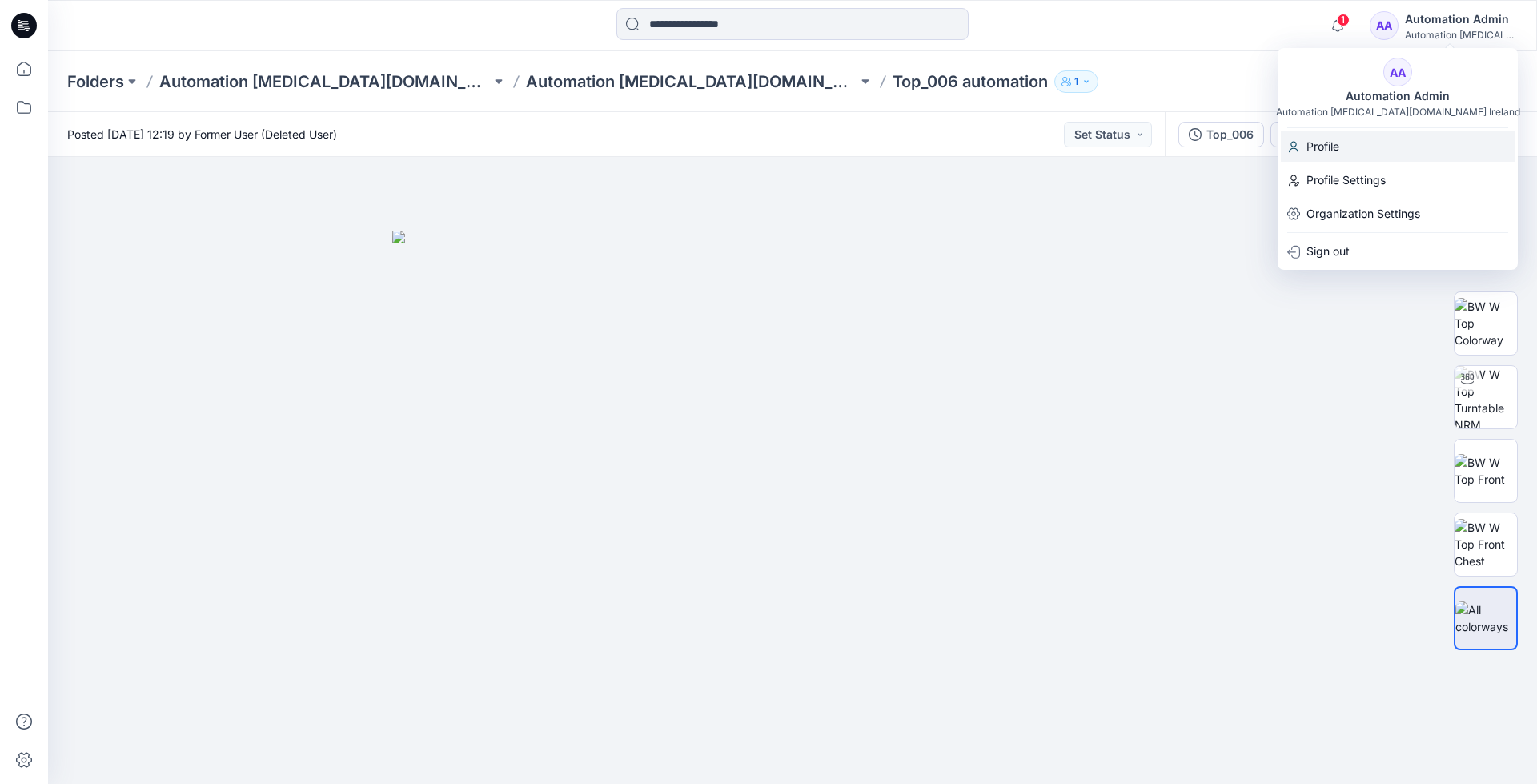
click at [1330, 146] on p "Profile" at bounding box center [1323, 146] width 33 height 30
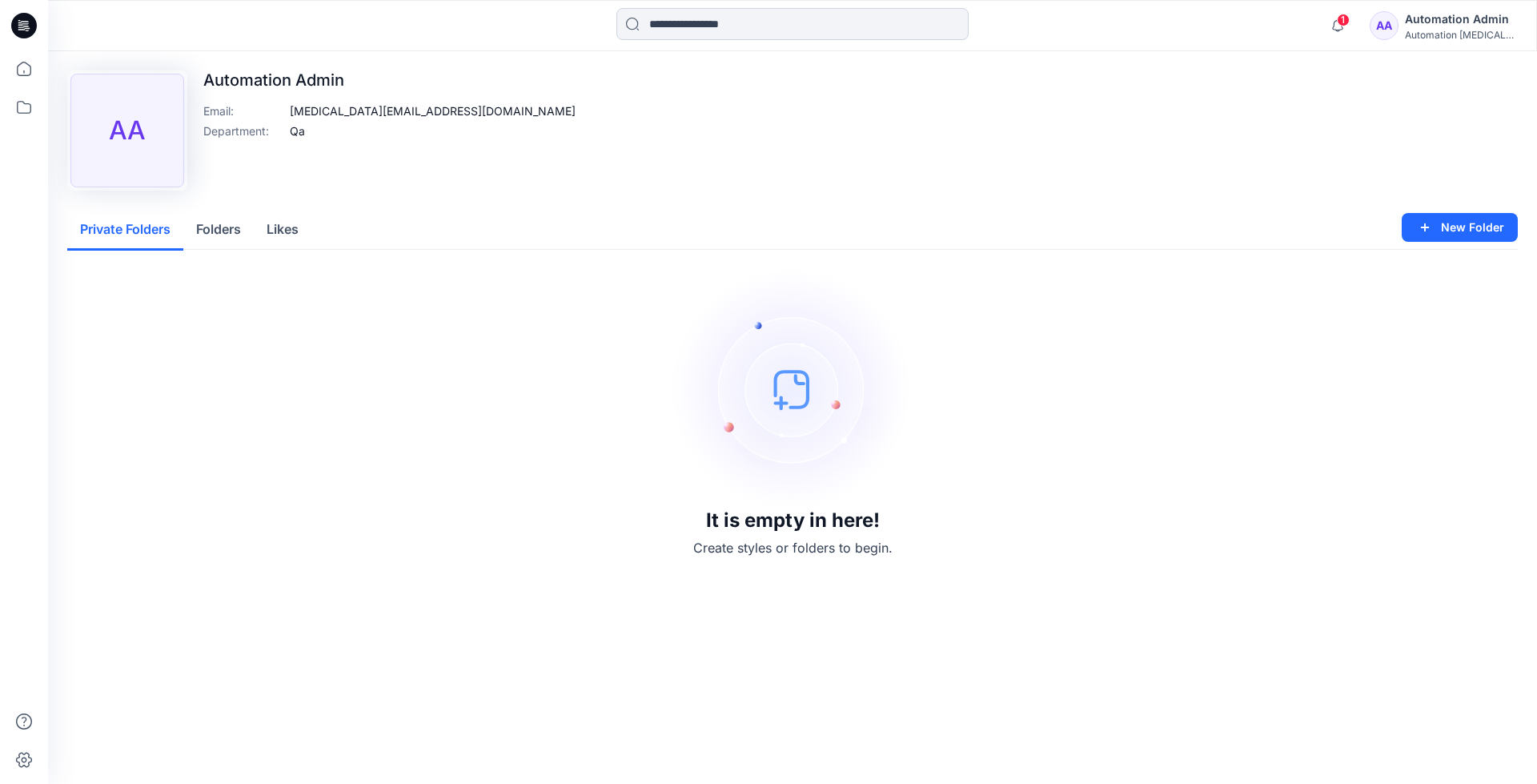
click at [683, 30] on input at bounding box center [792, 24] width 352 height 32
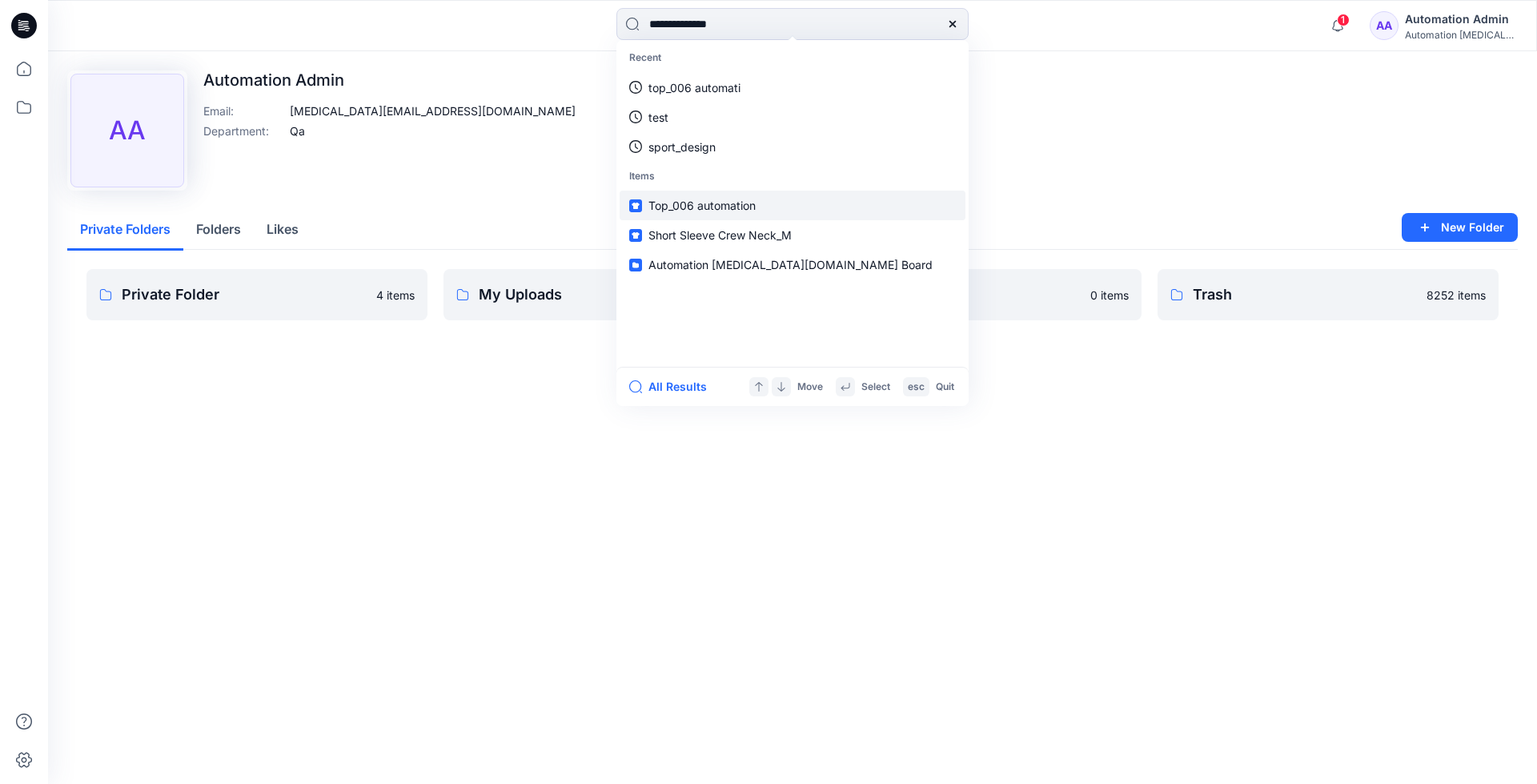
type input "**********"
click at [682, 195] on link "Top_006 automation" at bounding box center [792, 205] width 346 height 30
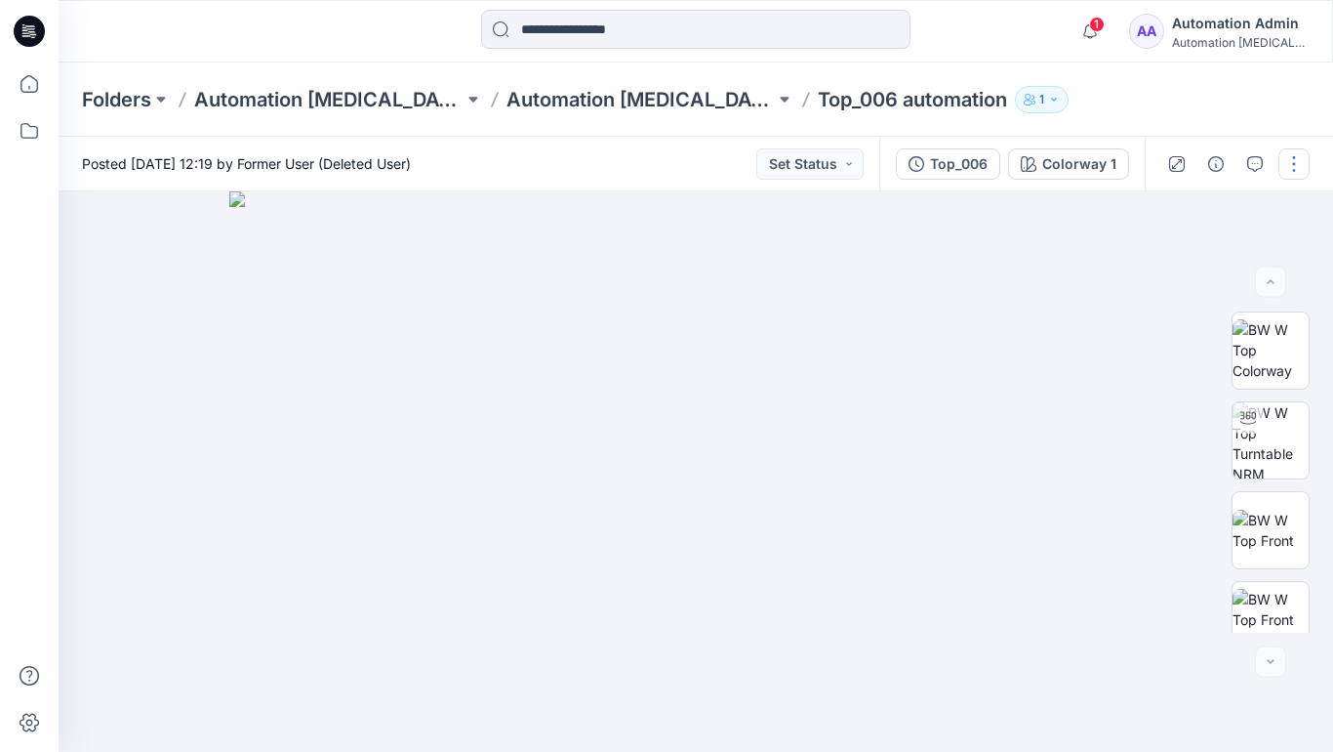
click at [1294, 164] on button "button" at bounding box center [1294, 163] width 31 height 31
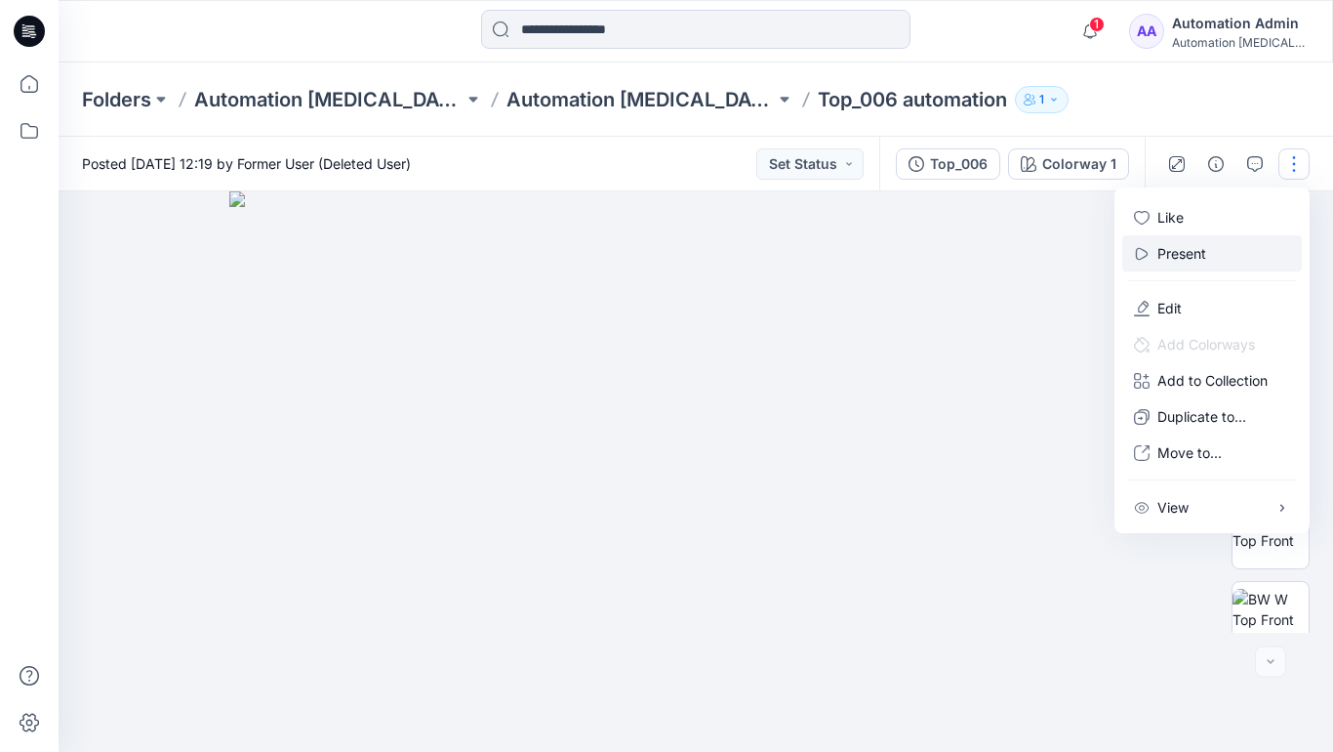
click at [1211, 252] on button "Present" at bounding box center [1212, 253] width 180 height 36
